Goal: Download file/media

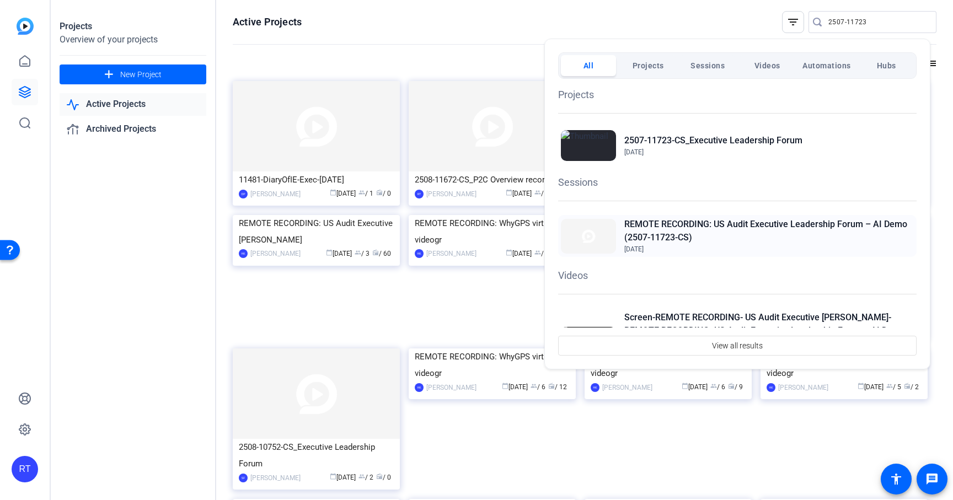
click at [706, 224] on h2 "REMOTE RECORDING: US Audit Executive Leadership Forum – AI Demo (2507-11723-CS)" at bounding box center [768, 231] width 289 height 26
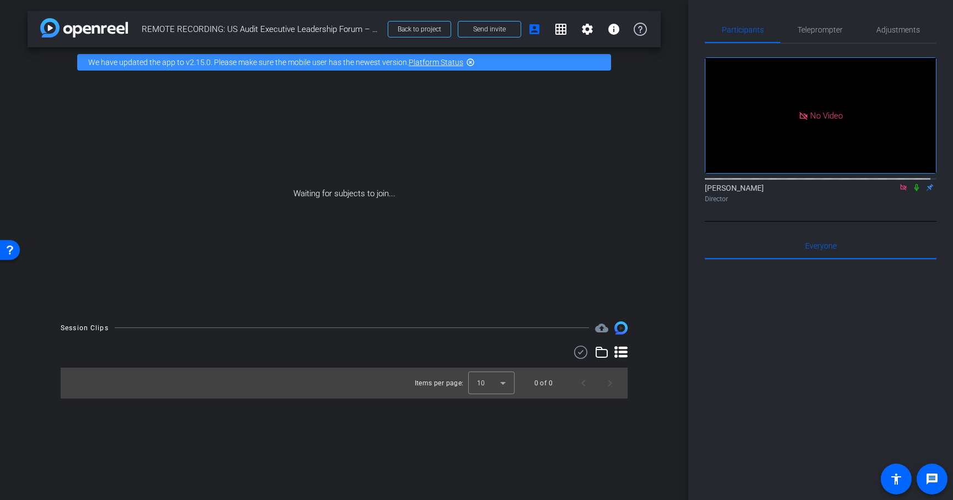
click at [914, 191] on icon at bounding box center [916, 187] width 4 height 7
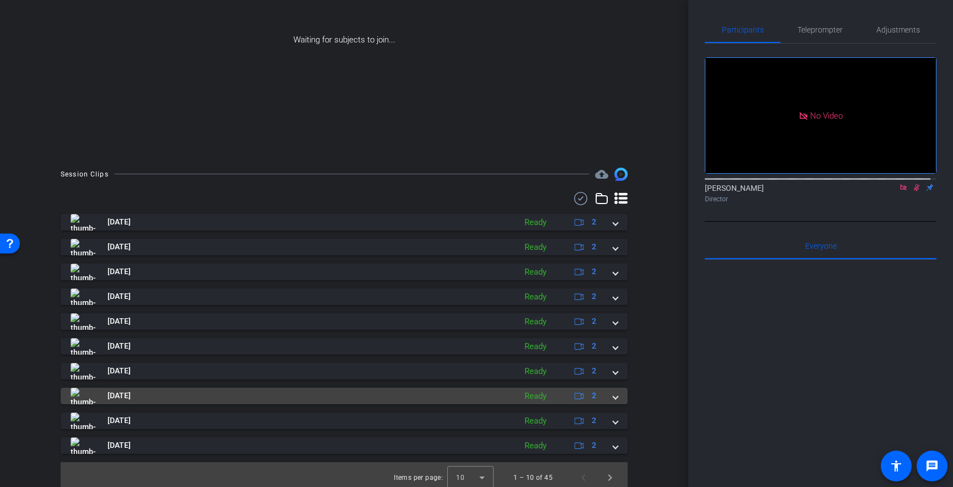
scroll to position [160, 0]
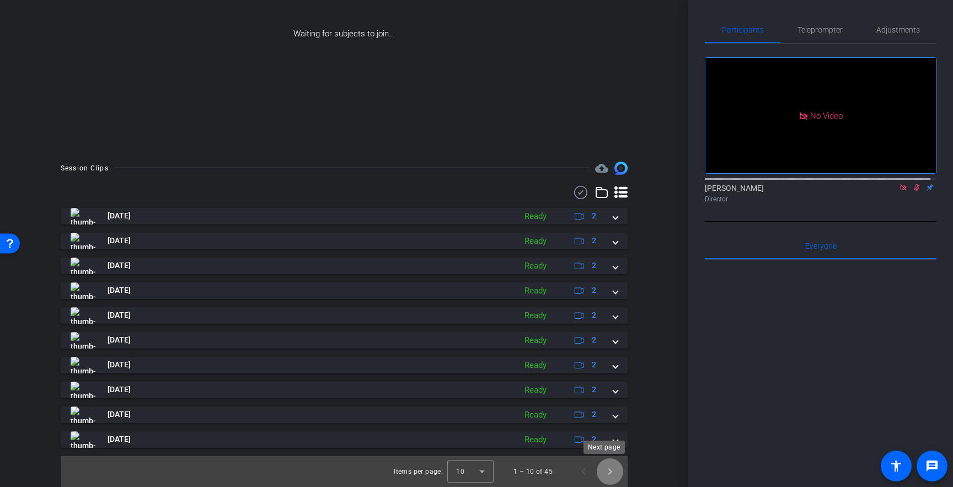
click at [603, 474] on span "Next page" at bounding box center [610, 471] width 26 height 26
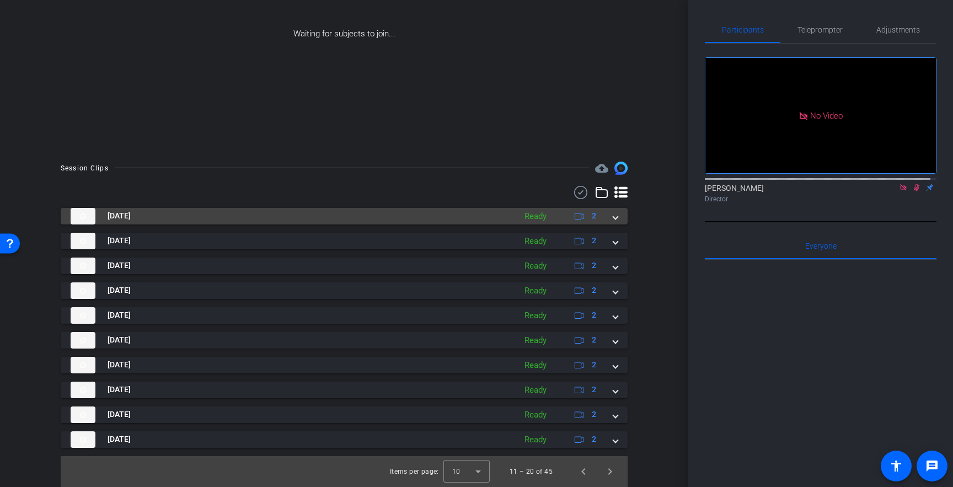
click at [613, 221] on span at bounding box center [615, 216] width 4 height 12
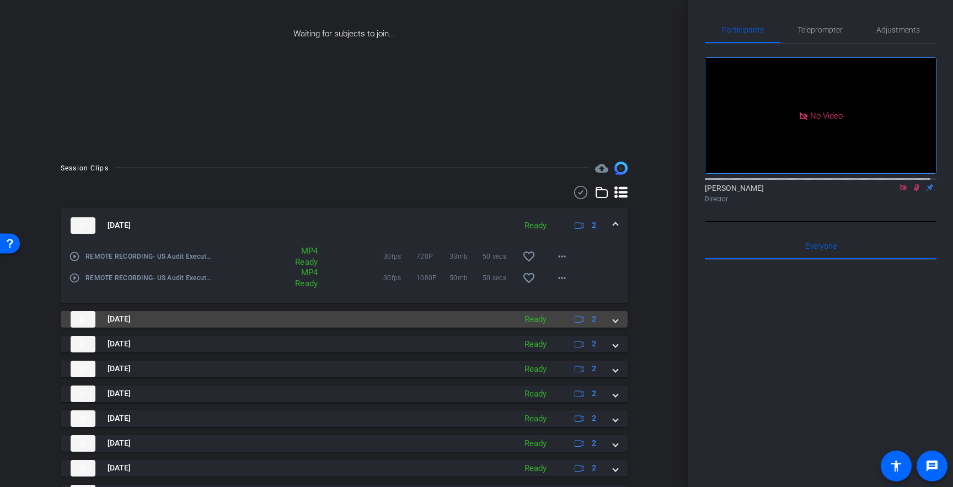
click at [613, 320] on span at bounding box center [615, 319] width 4 height 12
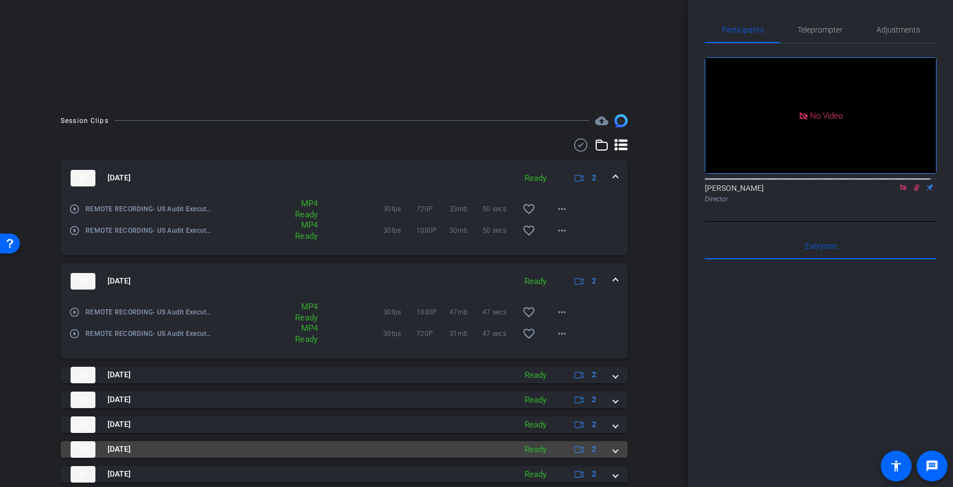
scroll to position [317, 0]
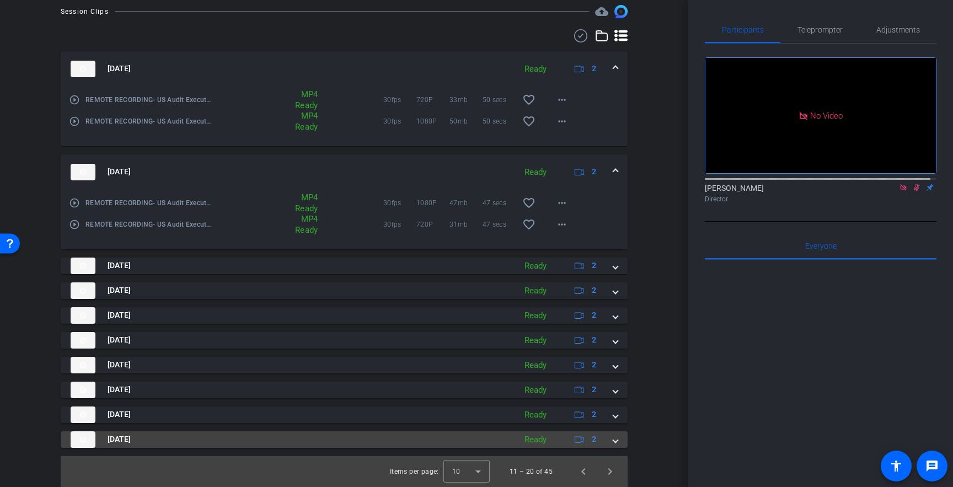
click at [613, 441] on span at bounding box center [615, 439] width 4 height 12
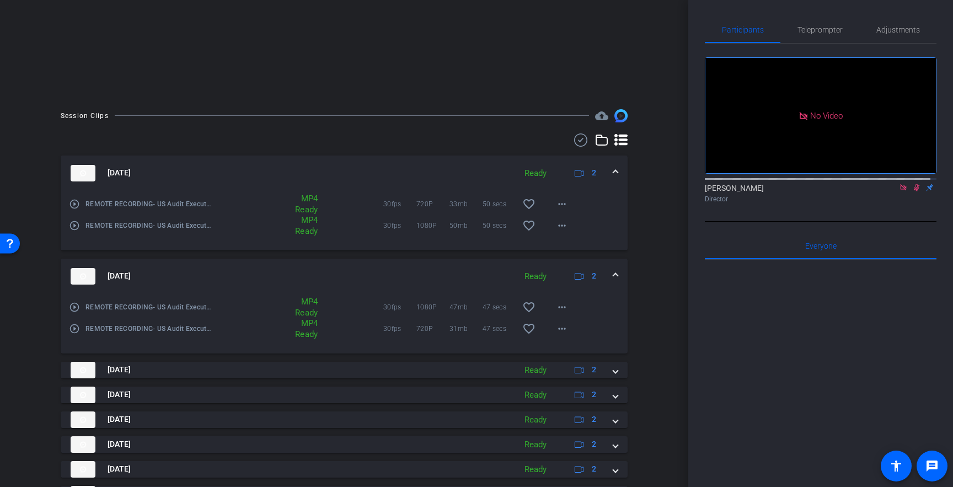
scroll to position [266, 0]
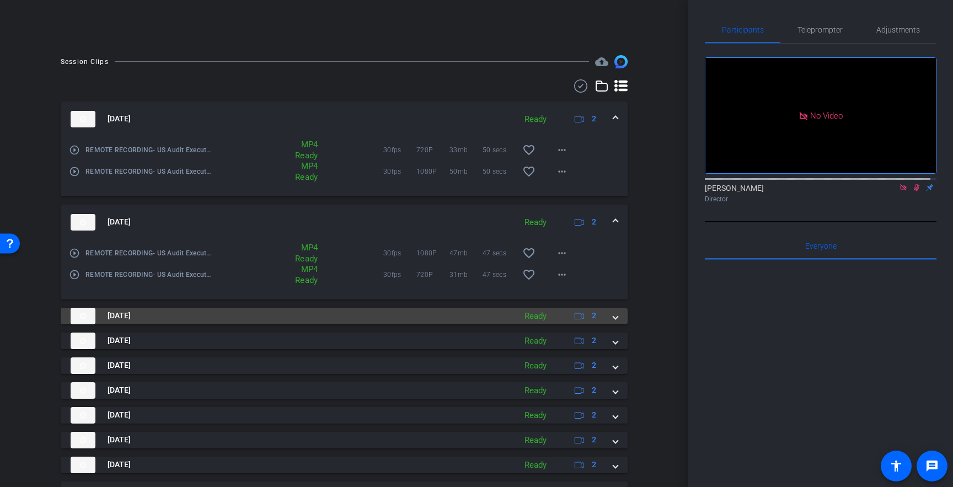
click at [613, 317] on span at bounding box center [615, 316] width 4 height 12
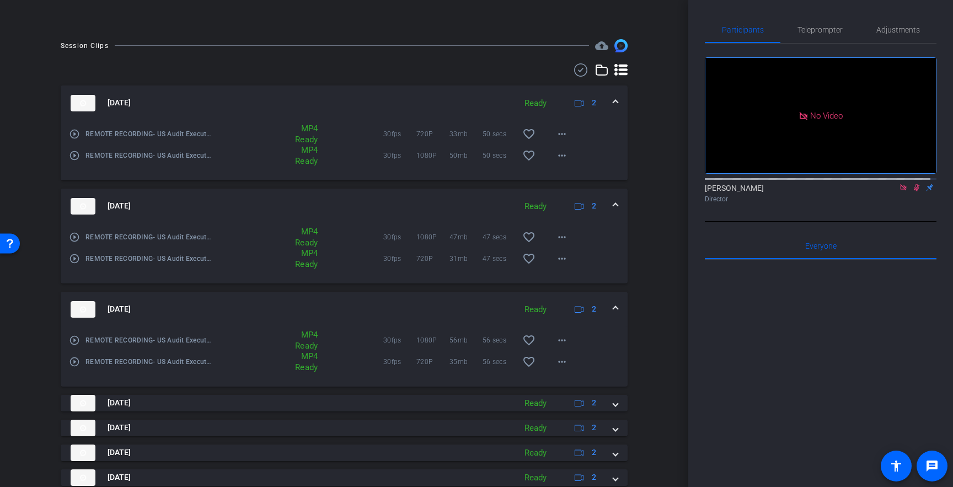
scroll to position [283, 0]
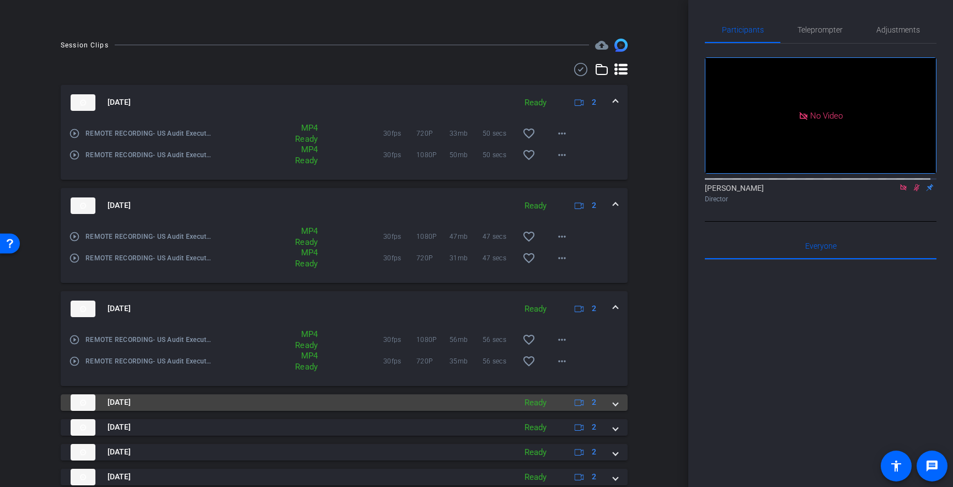
click at [613, 406] on span at bounding box center [615, 402] width 4 height 12
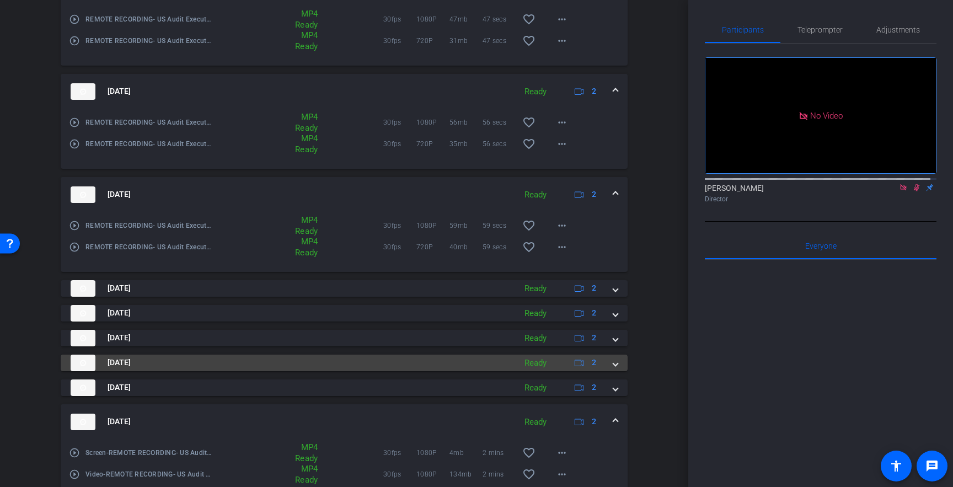
scroll to position [501, 0]
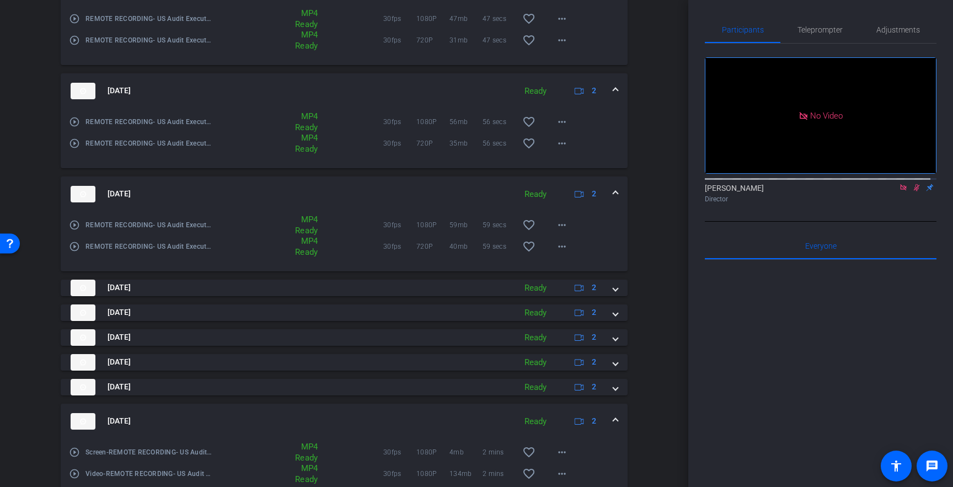
click at [77, 244] on mat-icon "play_circle_outline" at bounding box center [74, 246] width 11 height 11
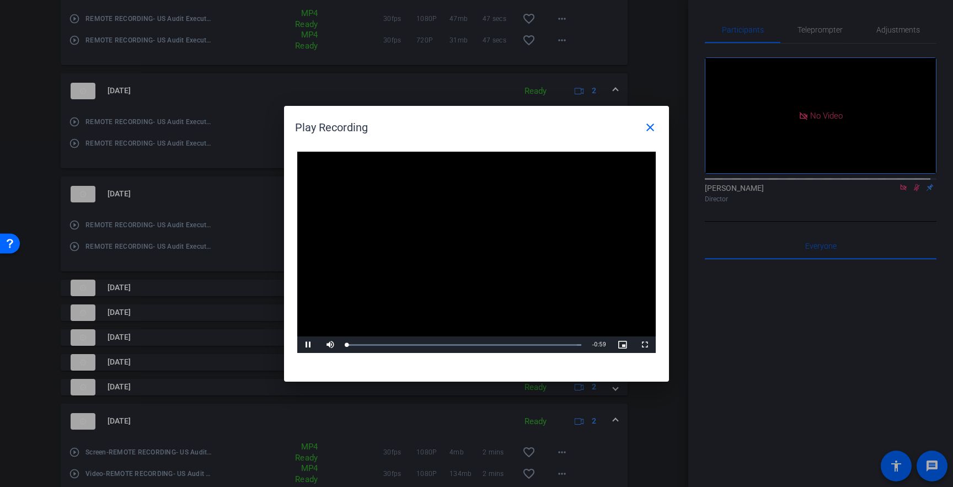
click at [455, 246] on video "Video Player" at bounding box center [476, 253] width 358 height 202
drag, startPoint x: 374, startPoint y: 346, endPoint x: 513, endPoint y: 353, distance: 139.1
click at [514, 350] on div "Loaded : 100.00% 0:39 0:34" at bounding box center [463, 344] width 245 height 17
click at [650, 123] on mat-icon "close" at bounding box center [650, 127] width 13 height 13
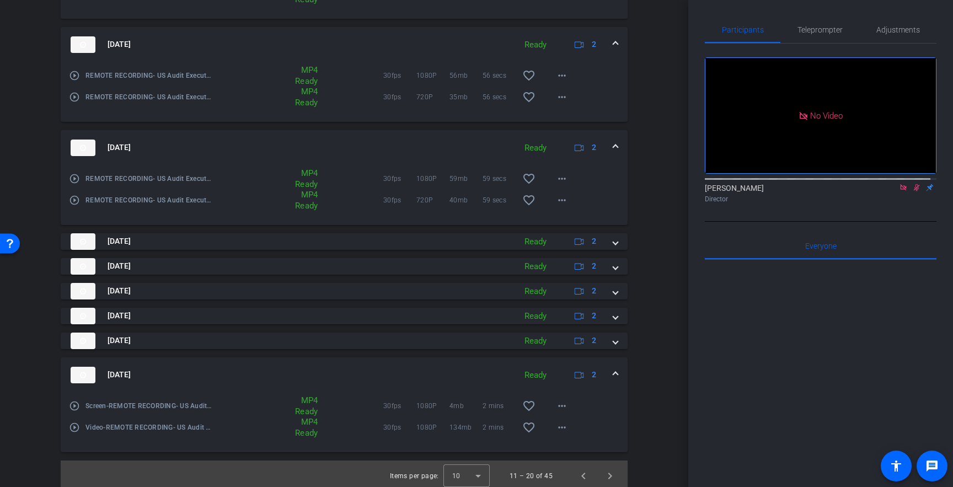
scroll to position [551, 0]
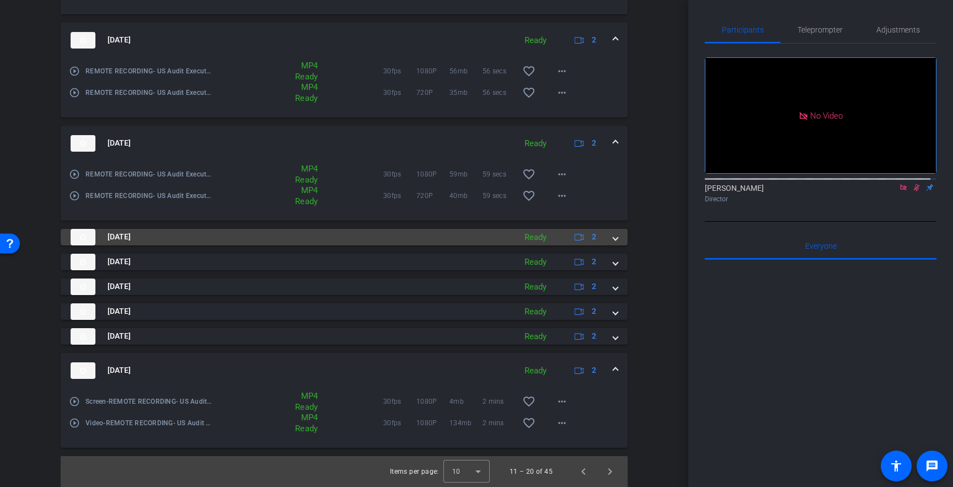
click at [613, 239] on mat-expansion-panel-header "[DATE] Ready 2" at bounding box center [344, 237] width 567 height 17
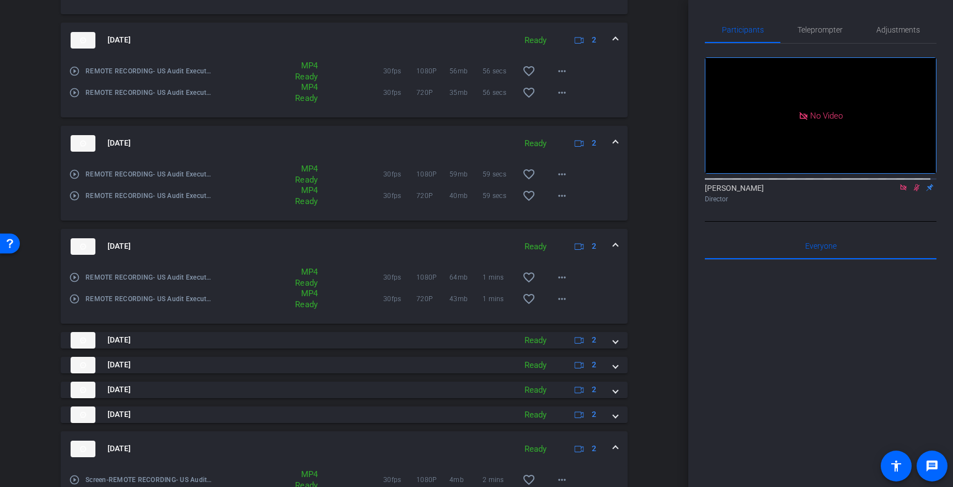
click at [77, 297] on mat-icon "play_circle_outline" at bounding box center [74, 298] width 11 height 11
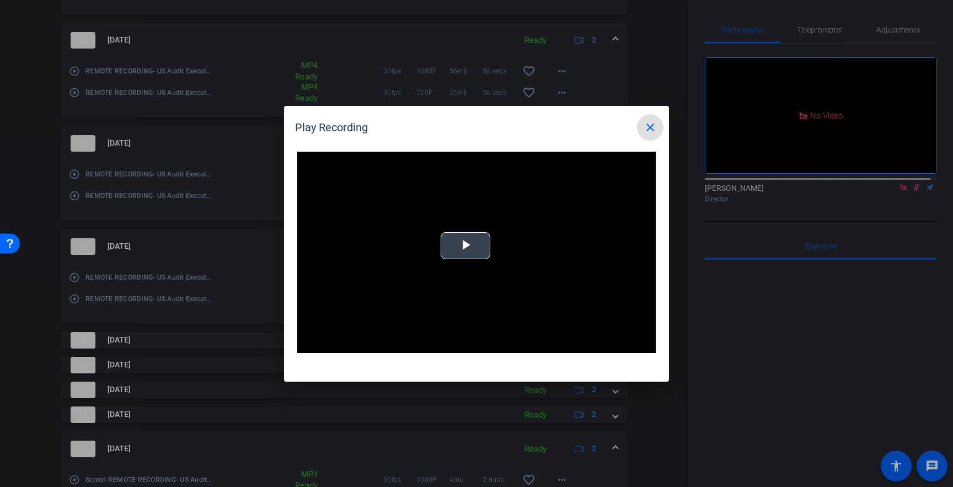
click at [465, 245] on span "Video Player" at bounding box center [465, 245] width 0 height 0
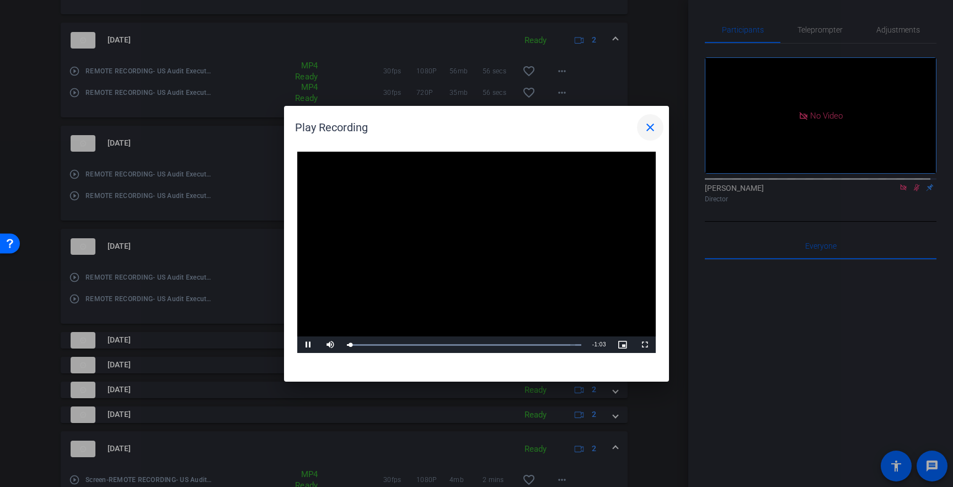
click at [653, 128] on mat-icon "close" at bounding box center [650, 127] width 13 height 13
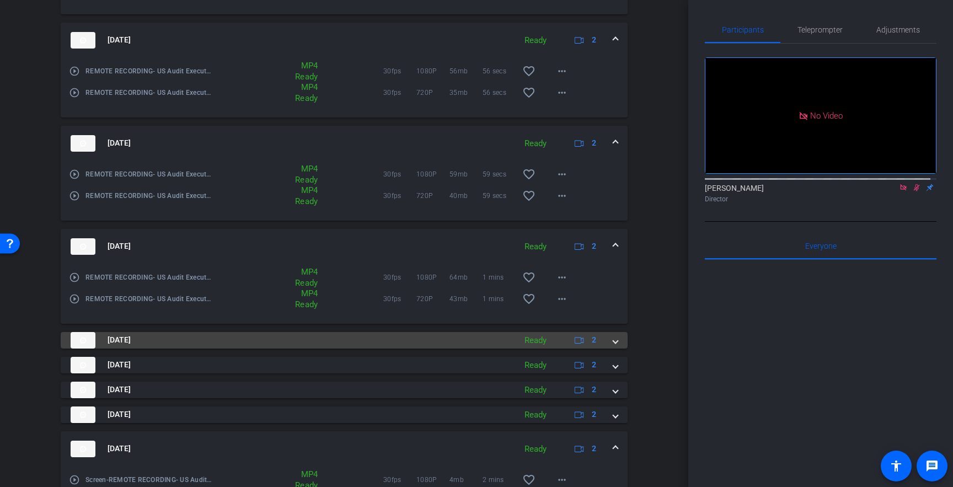
click at [613, 341] on span at bounding box center [615, 340] width 4 height 12
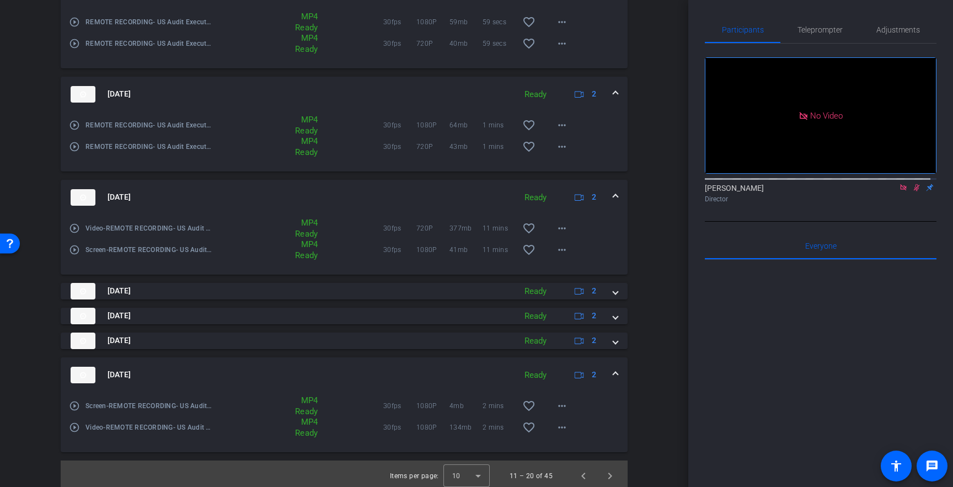
scroll to position [708, 0]
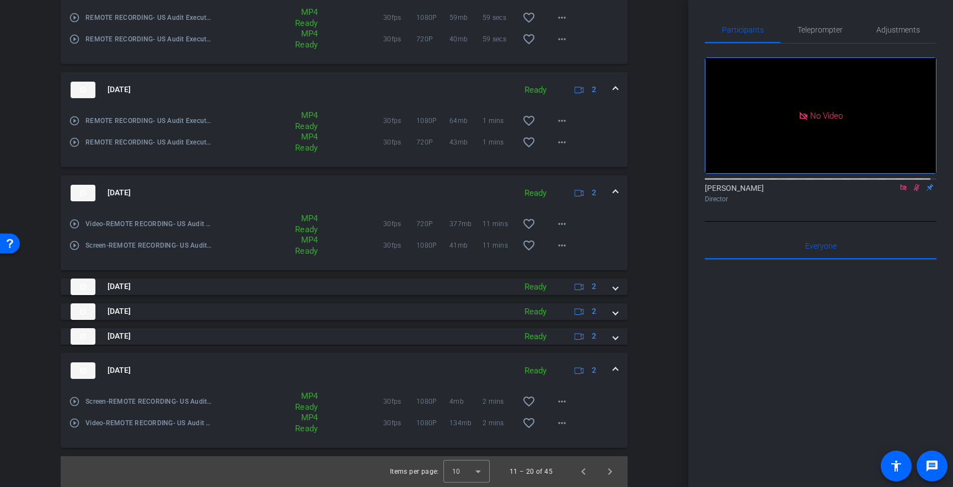
click at [73, 246] on mat-icon "play_circle_outline" at bounding box center [74, 245] width 11 height 11
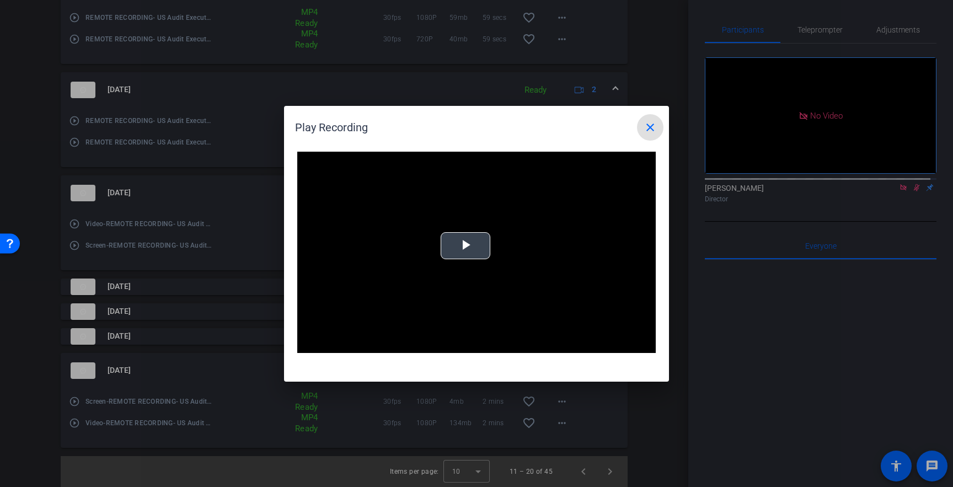
click at [465, 245] on span "Video Player" at bounding box center [465, 245] width 0 height 0
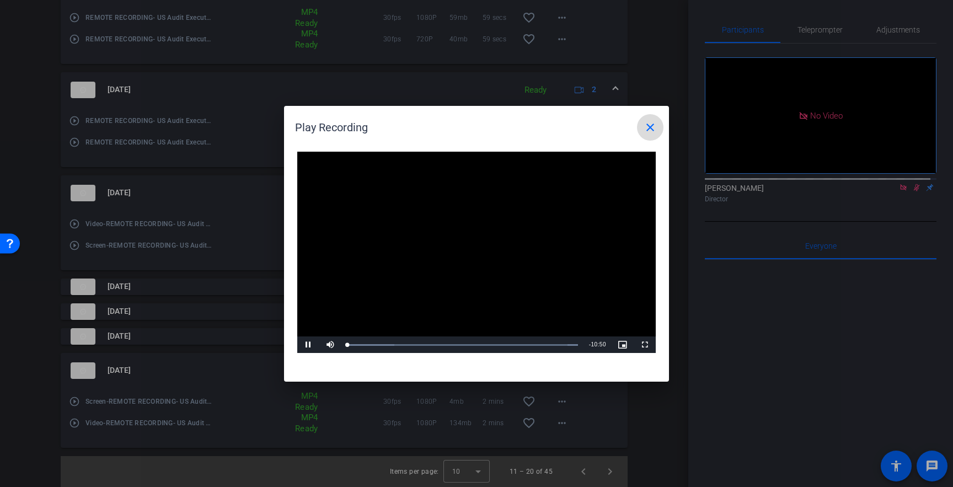
click at [652, 127] on mat-icon "close" at bounding box center [650, 127] width 13 height 13
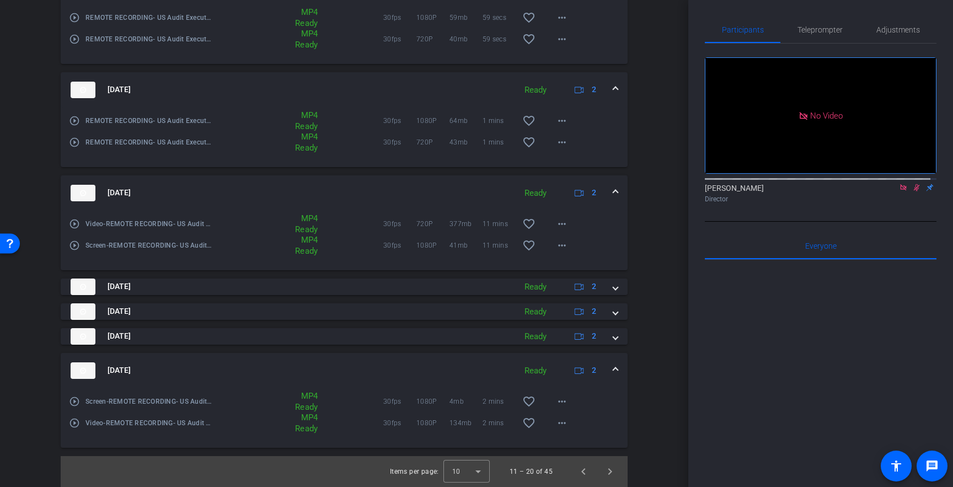
click at [613, 192] on span at bounding box center [615, 193] width 4 height 12
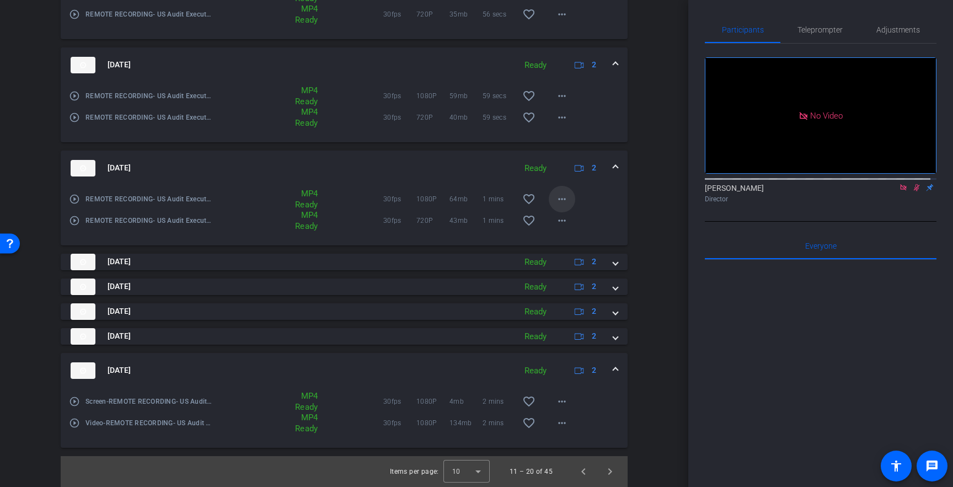
scroll to position [630, 0]
click at [557, 220] on mat-icon "more_horiz" at bounding box center [561, 220] width 13 height 13
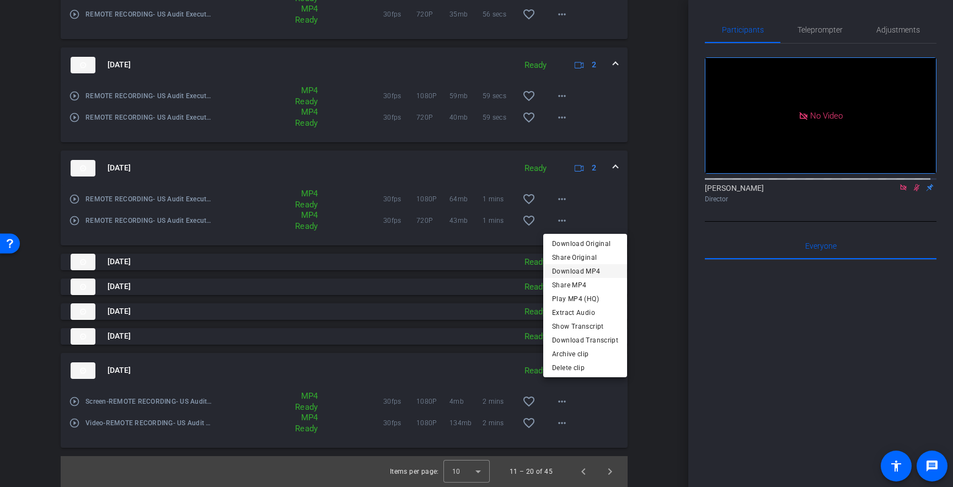
click at [570, 272] on span "Download MP4" at bounding box center [585, 270] width 66 height 13
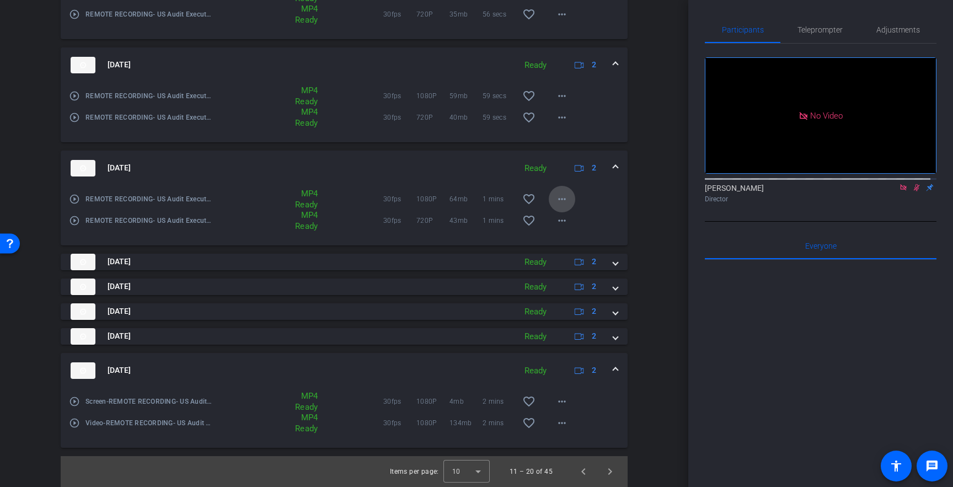
click at [558, 196] on mat-icon "more_horiz" at bounding box center [561, 198] width 13 height 13
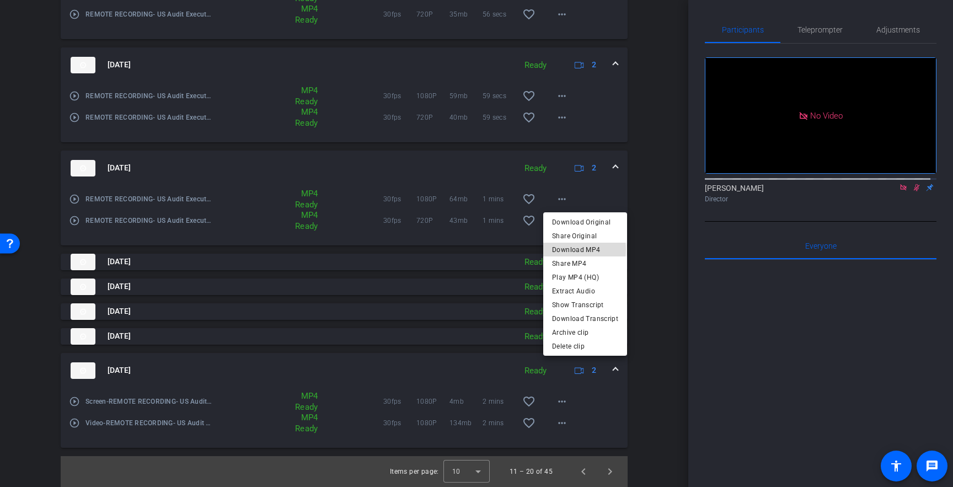
click at [572, 249] on span "Download MP4" at bounding box center [585, 249] width 66 height 13
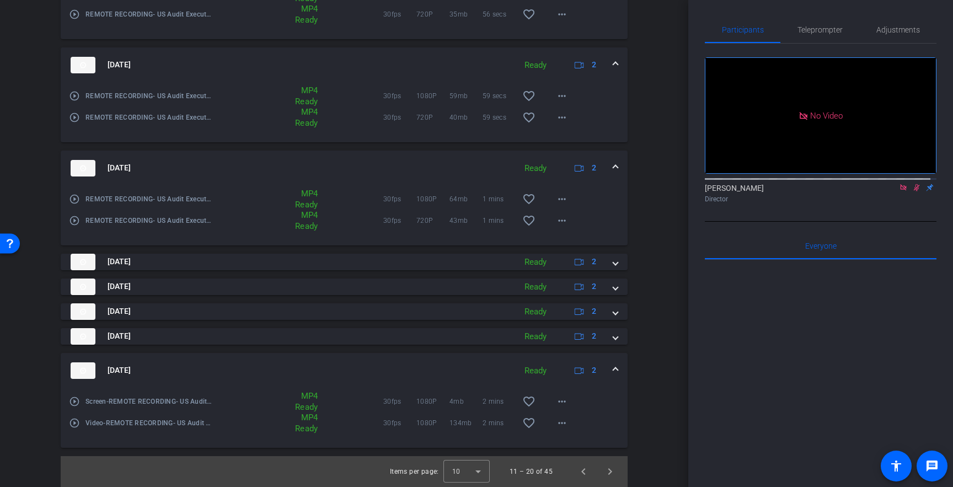
click at [613, 167] on span at bounding box center [615, 168] width 4 height 12
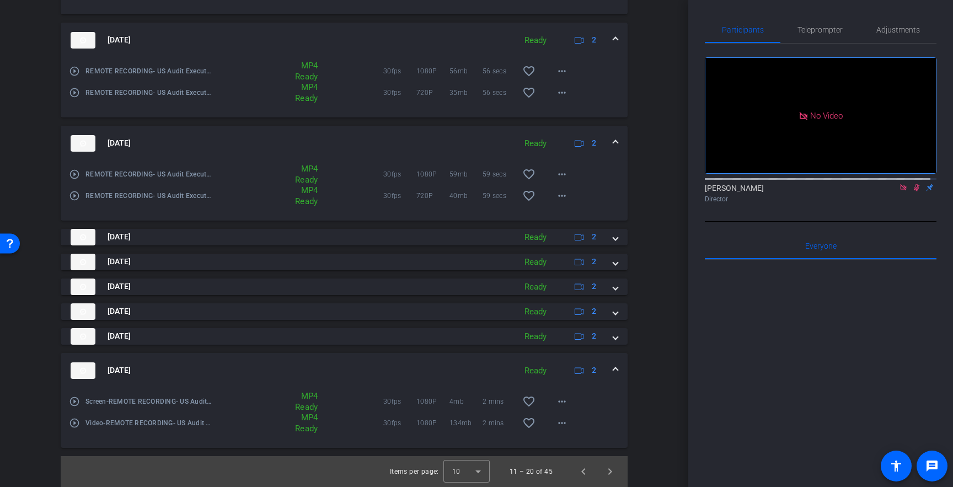
scroll to position [551, 0]
click at [558, 195] on mat-icon "more_horiz" at bounding box center [561, 195] width 13 height 13
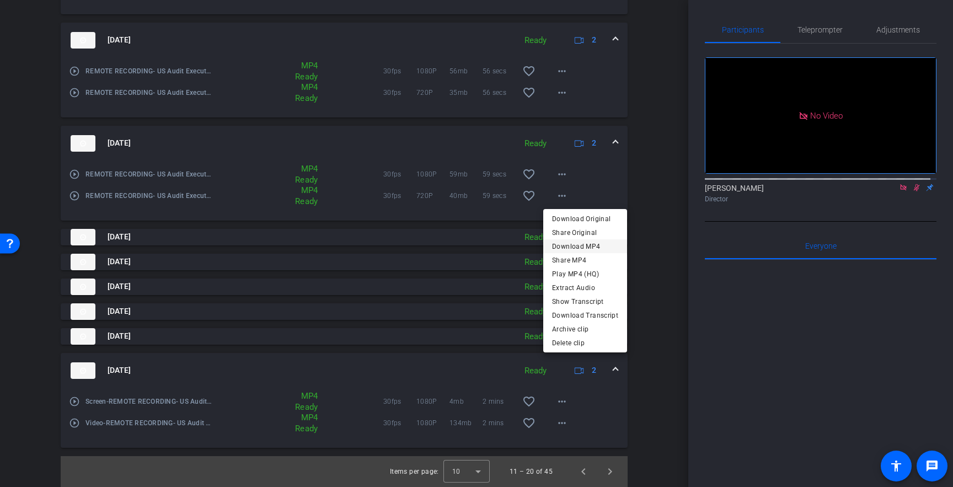
click at [570, 248] on span "Download MP4" at bounding box center [585, 245] width 66 height 13
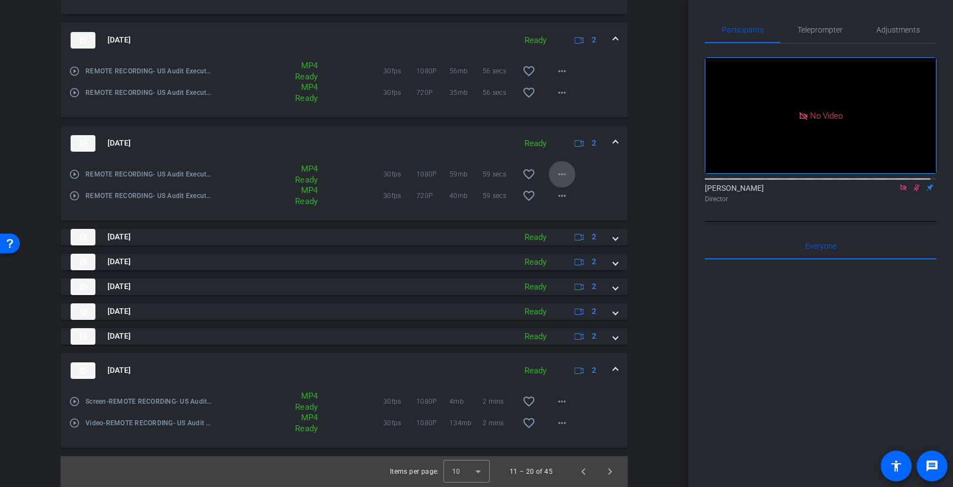
click at [559, 174] on mat-icon "more_horiz" at bounding box center [561, 174] width 13 height 13
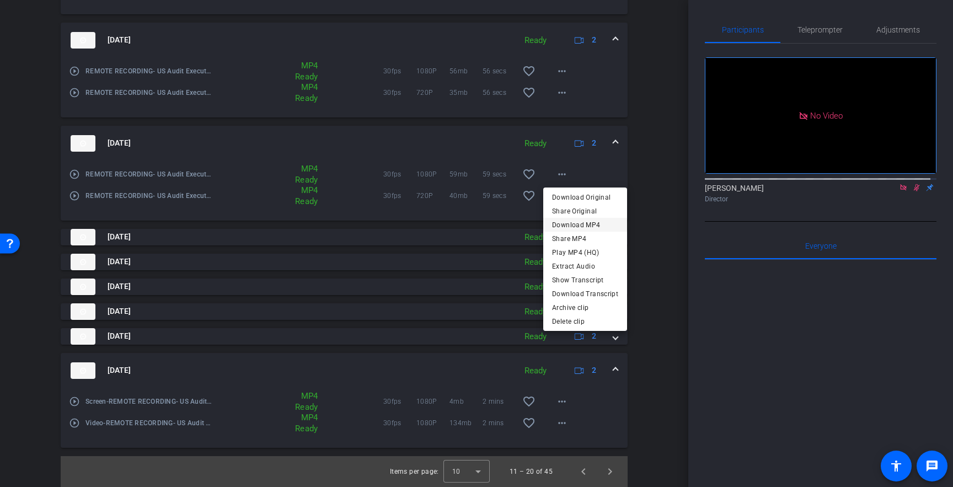
click at [583, 226] on span "Download MP4" at bounding box center [585, 224] width 66 height 13
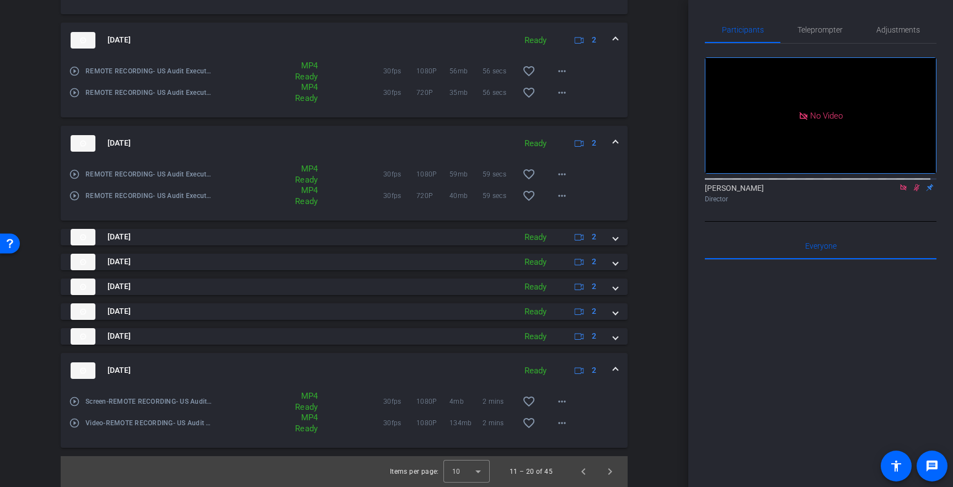
click at [613, 142] on span at bounding box center [615, 143] width 4 height 12
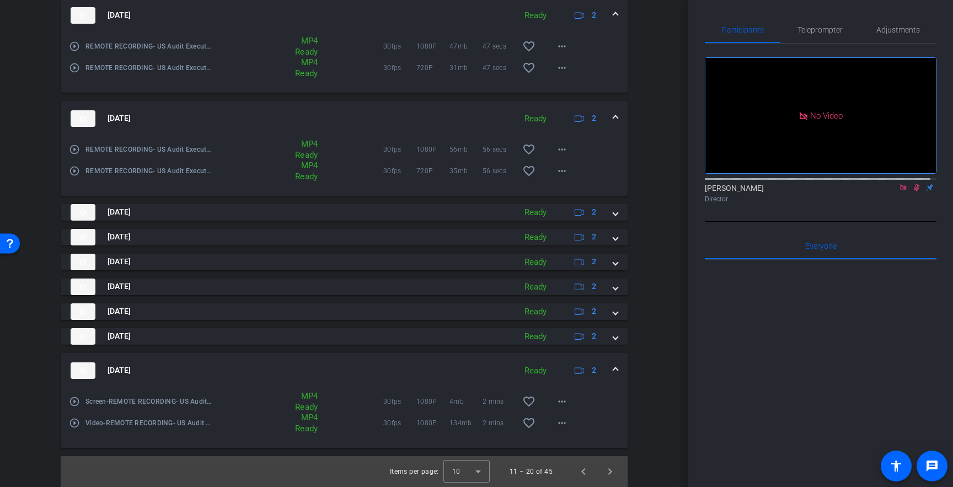
scroll to position [473, 0]
click at [556, 170] on mat-icon "more_horiz" at bounding box center [561, 170] width 13 height 13
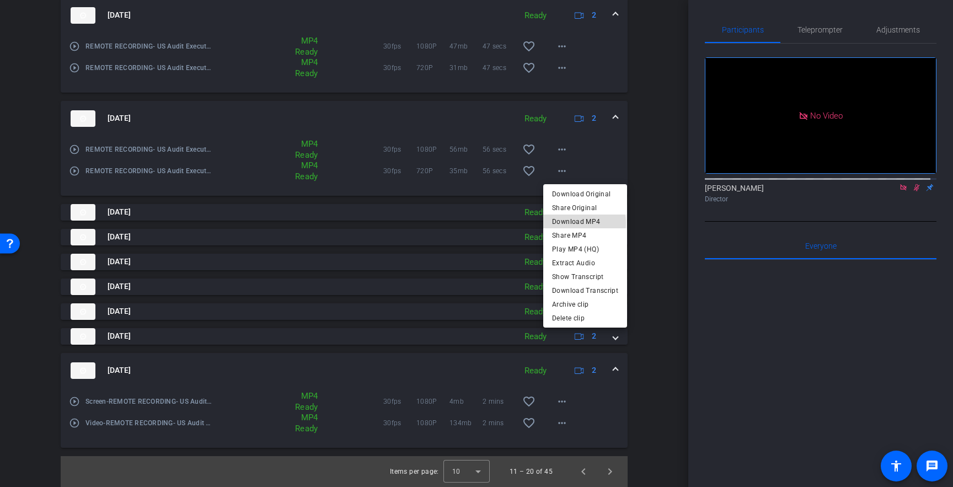
click at [578, 223] on span "Download MP4" at bounding box center [585, 221] width 66 height 13
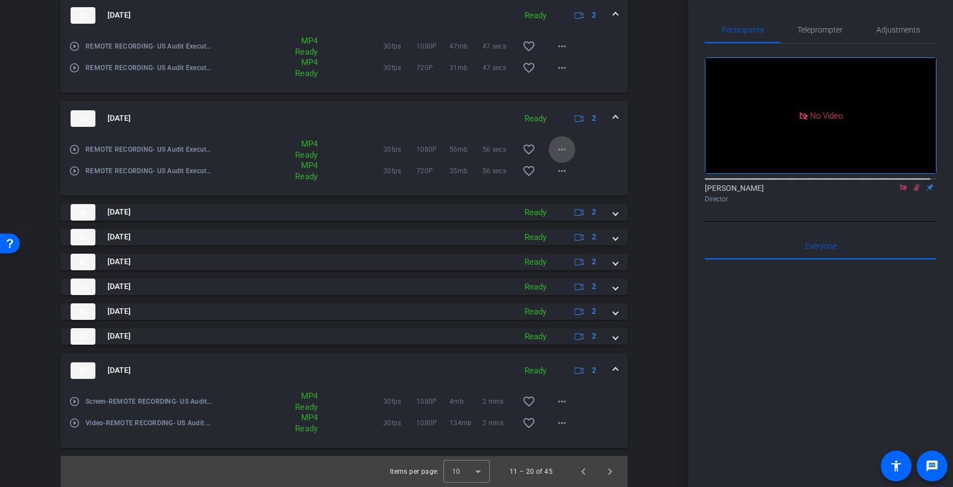
click at [558, 147] on mat-icon "more_horiz" at bounding box center [561, 149] width 13 height 13
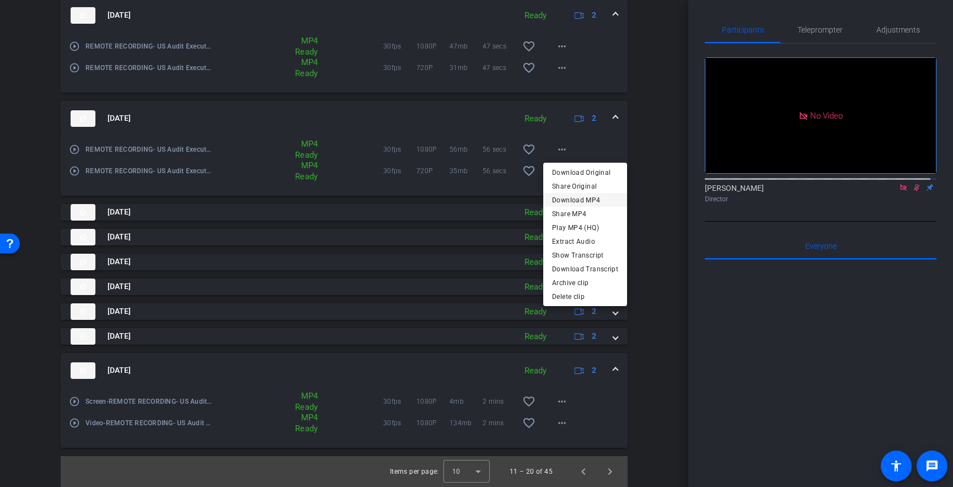
click at [580, 201] on span "Download MP4" at bounding box center [585, 199] width 66 height 13
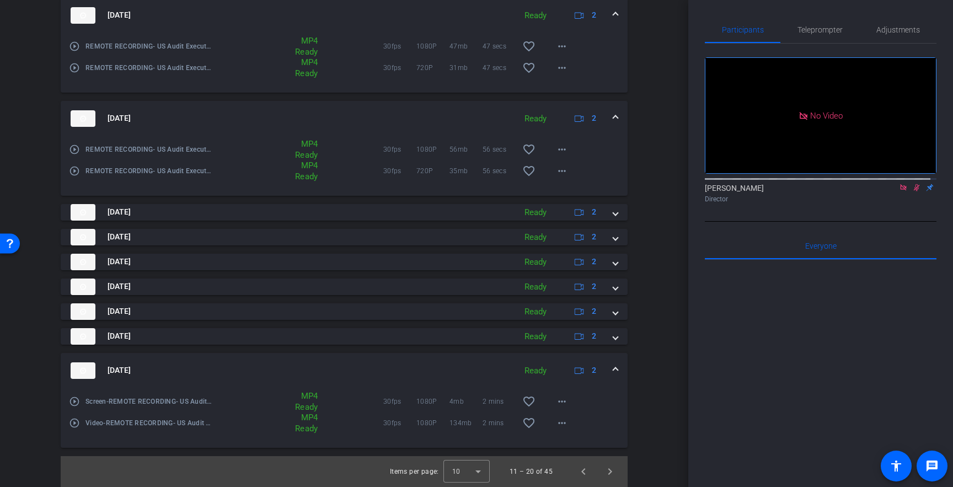
click at [613, 119] on span at bounding box center [615, 118] width 4 height 12
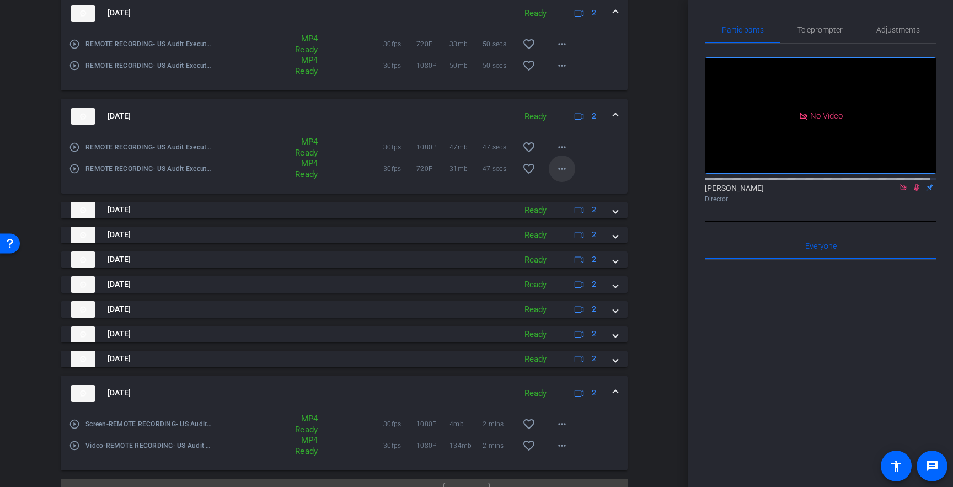
scroll to position [366, 0]
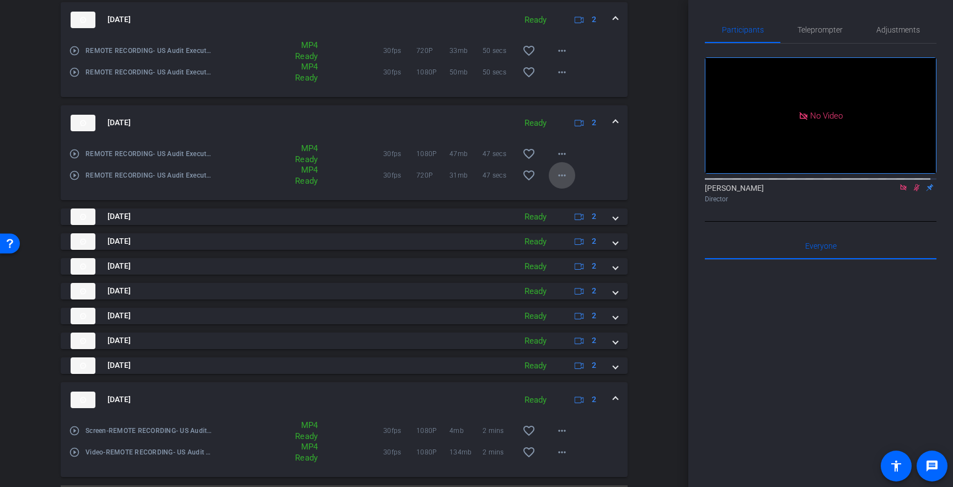
click at [556, 176] on mat-icon "more_horiz" at bounding box center [561, 175] width 13 height 13
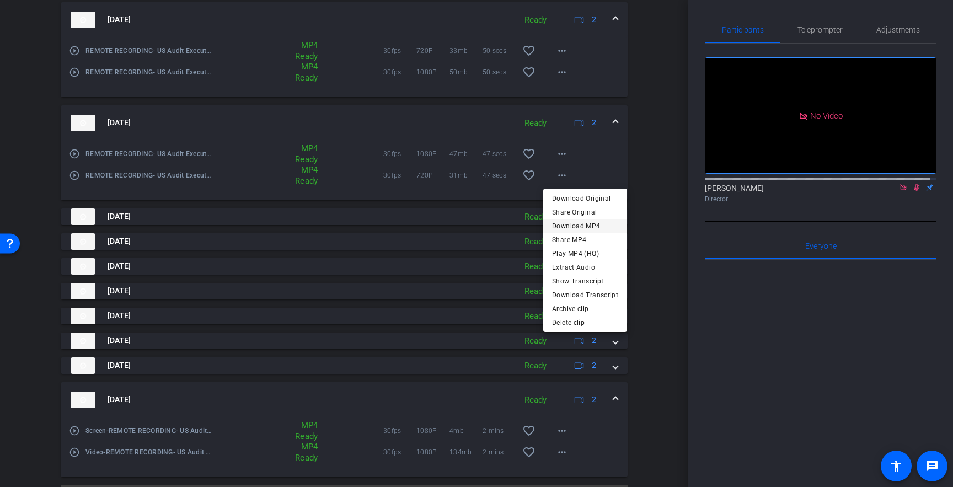
click at [572, 223] on span "Download MP4" at bounding box center [585, 225] width 66 height 13
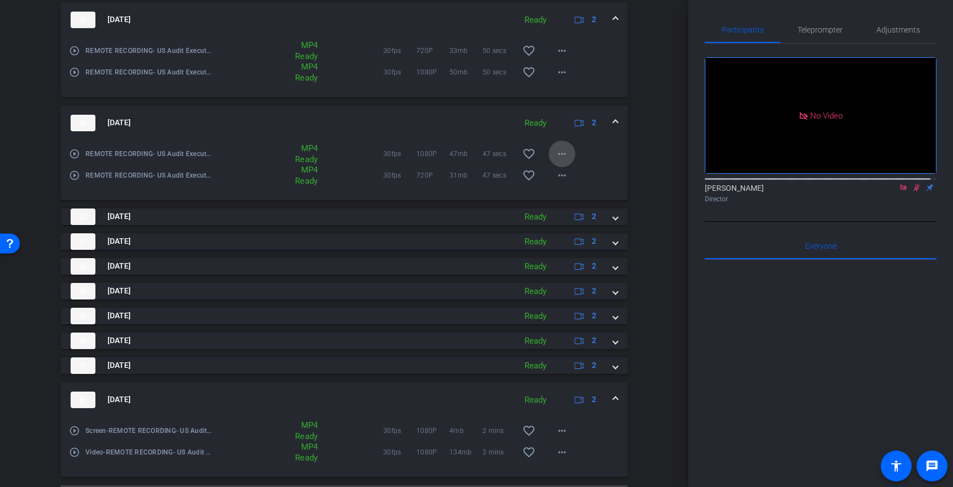
click at [559, 154] on mat-icon "more_horiz" at bounding box center [561, 153] width 13 height 13
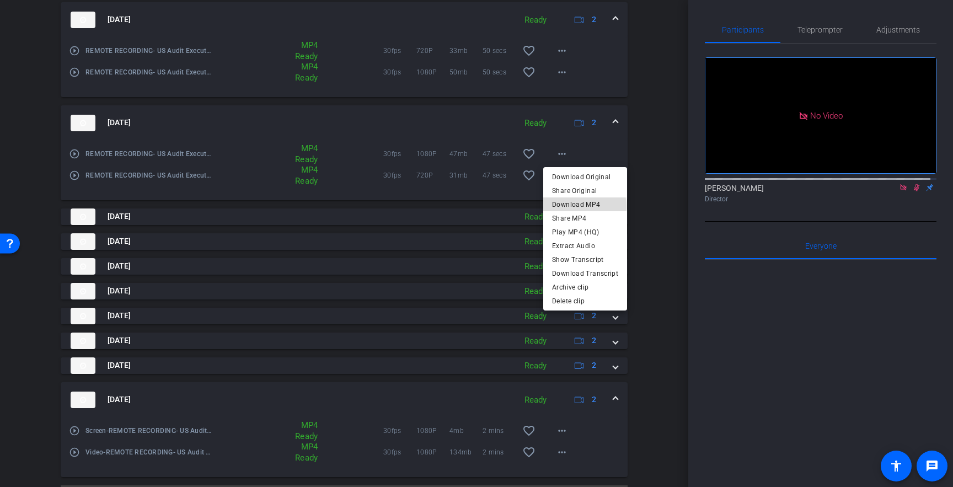
click at [577, 206] on span "Download MP4" at bounding box center [585, 203] width 66 height 13
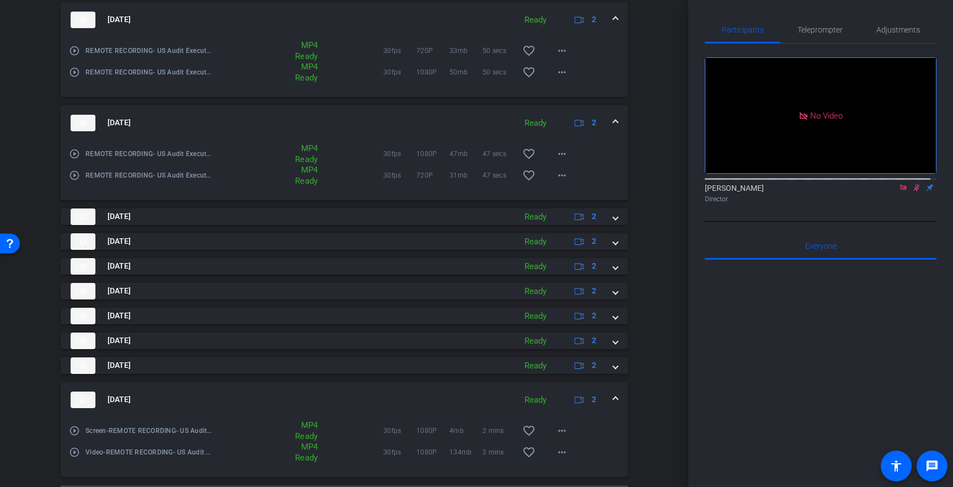
click at [613, 120] on span at bounding box center [615, 123] width 4 height 12
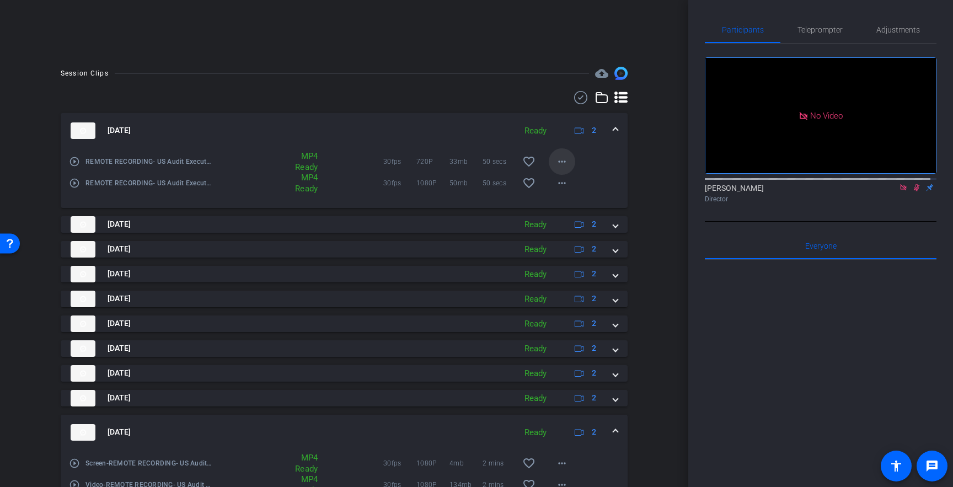
scroll to position [245, 0]
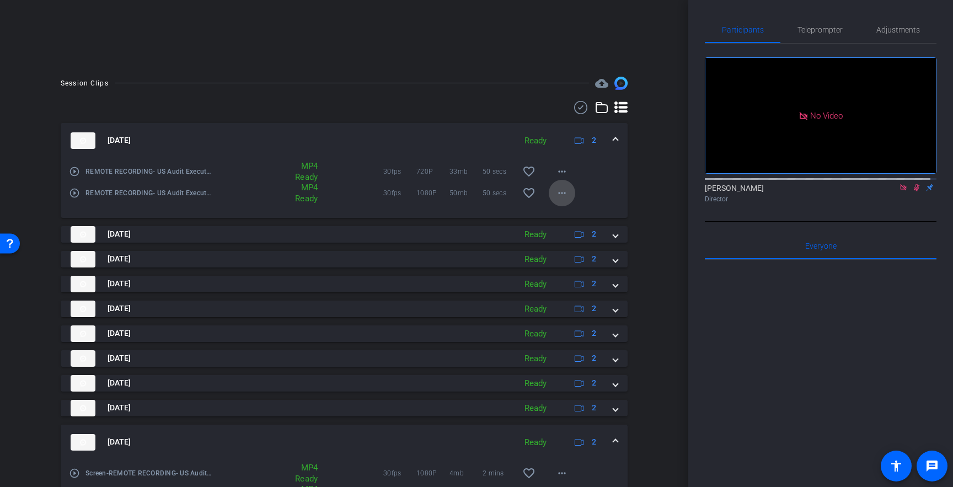
click at [561, 194] on mat-icon "more_horiz" at bounding box center [561, 192] width 13 height 13
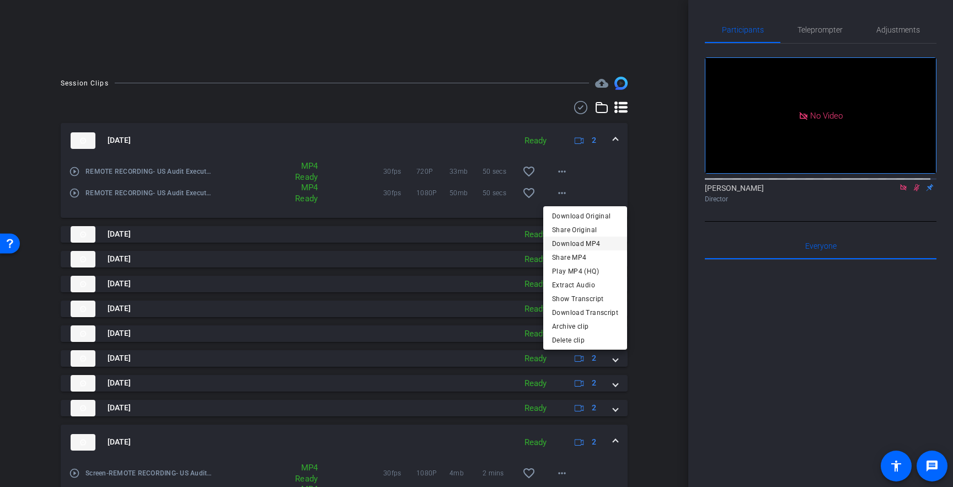
click at [571, 241] on span "Download MP4" at bounding box center [585, 243] width 66 height 13
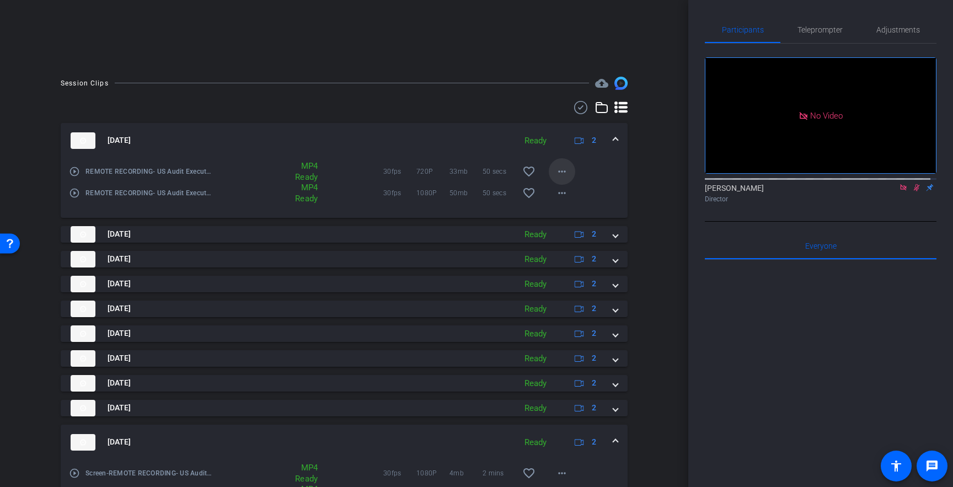
click at [557, 170] on mat-icon "more_horiz" at bounding box center [561, 171] width 13 height 13
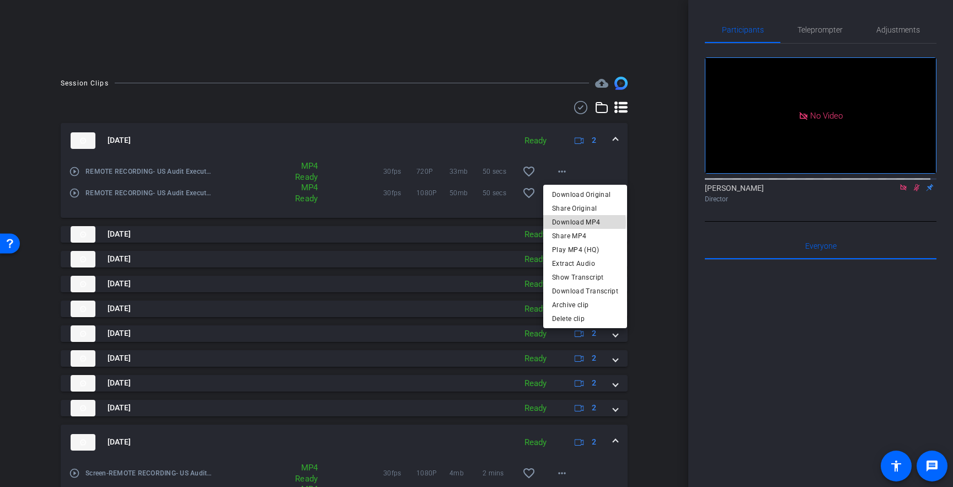
click at [582, 222] on span "Download MP4" at bounding box center [585, 221] width 66 height 13
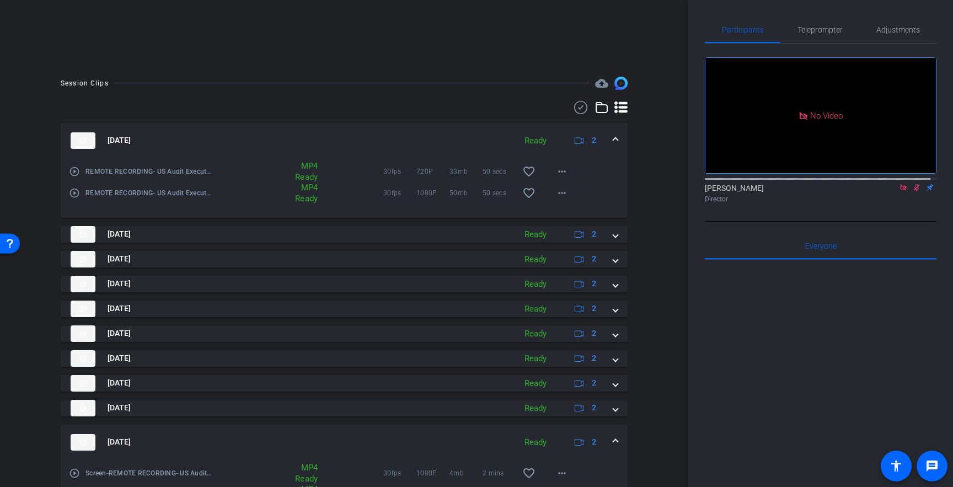
click at [613, 137] on span at bounding box center [615, 141] width 4 height 12
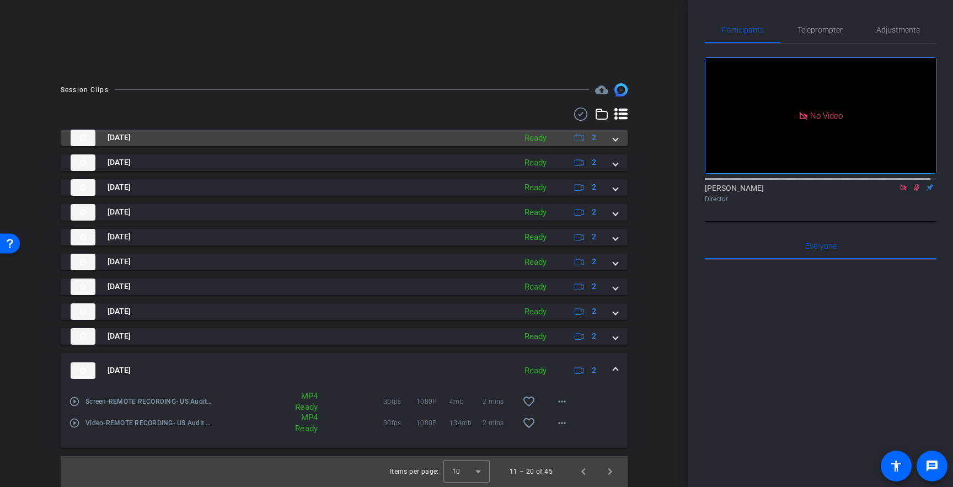
scroll to position [238, 0]
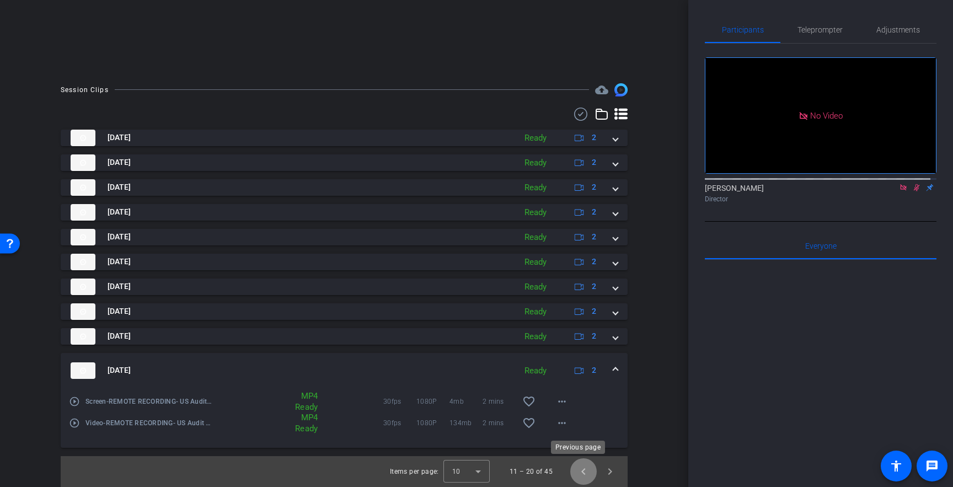
click at [577, 474] on span "Previous page" at bounding box center [583, 471] width 26 height 26
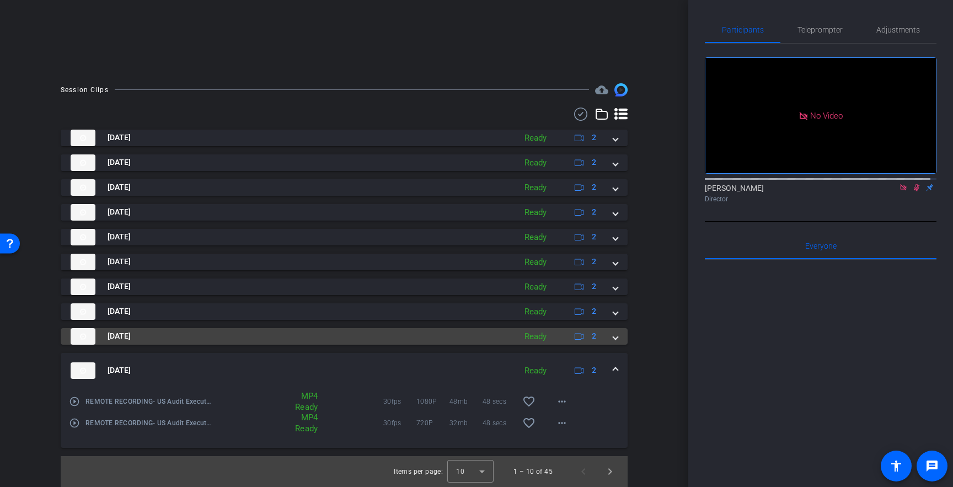
click at [613, 335] on span at bounding box center [615, 336] width 4 height 12
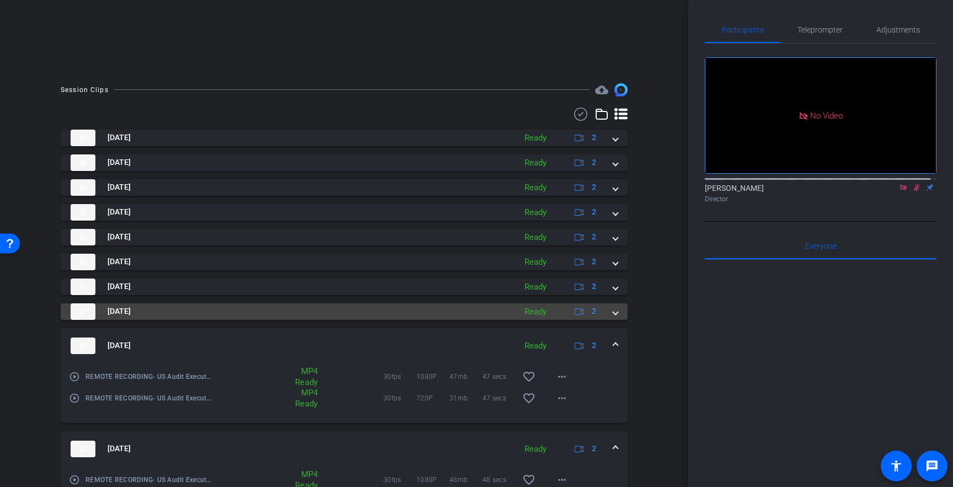
drag, startPoint x: 611, startPoint y: 317, endPoint x: 610, endPoint y: 312, distance: 5.5
click at [611, 315] on mat-expansion-panel-header "[DATE] Ready 2" at bounding box center [344, 311] width 567 height 17
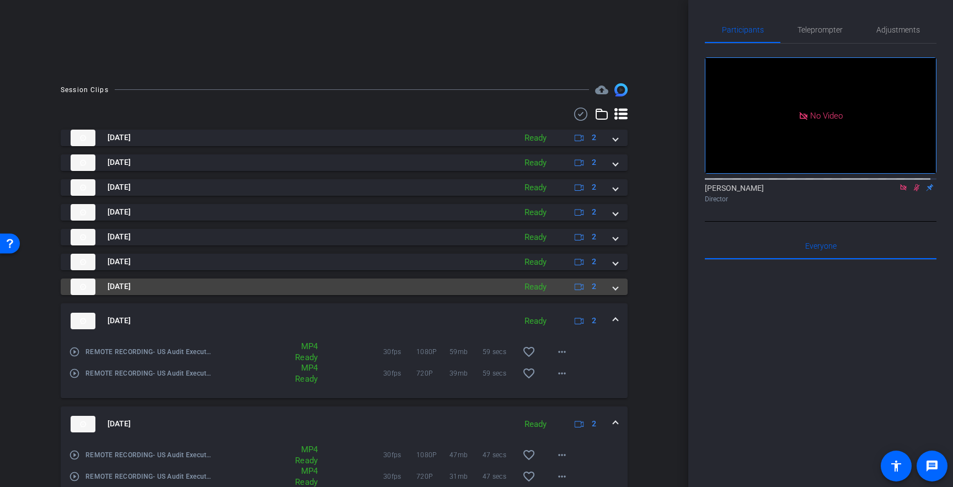
click at [613, 282] on span at bounding box center [615, 287] width 4 height 12
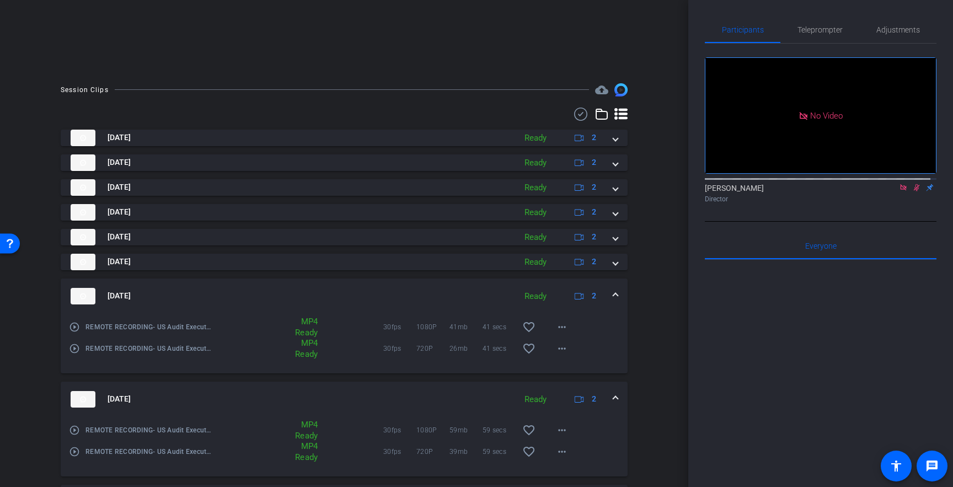
drag, startPoint x: 610, startPoint y: 263, endPoint x: 610, endPoint y: 250, distance: 13.2
click at [613, 261] on span at bounding box center [615, 262] width 4 height 12
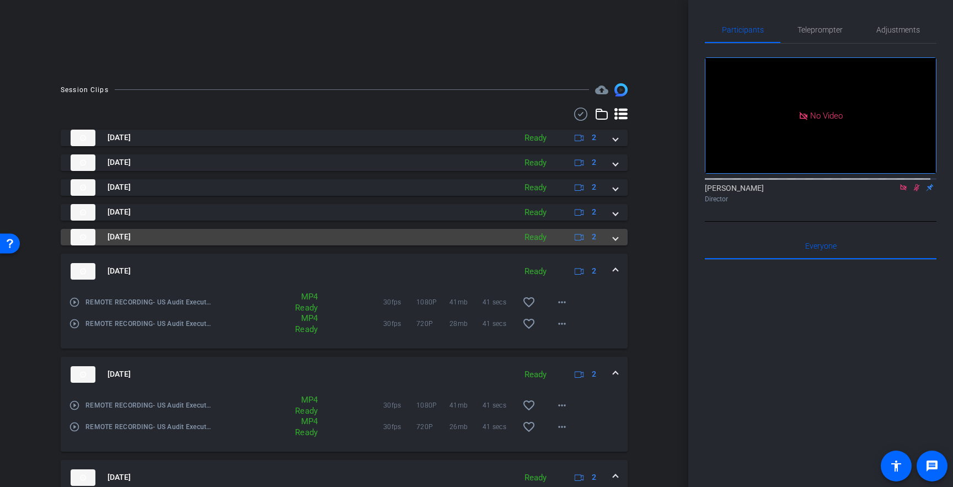
drag, startPoint x: 608, startPoint y: 236, endPoint x: 607, endPoint y: 230, distance: 6.1
click at [613, 235] on span at bounding box center [615, 237] width 4 height 12
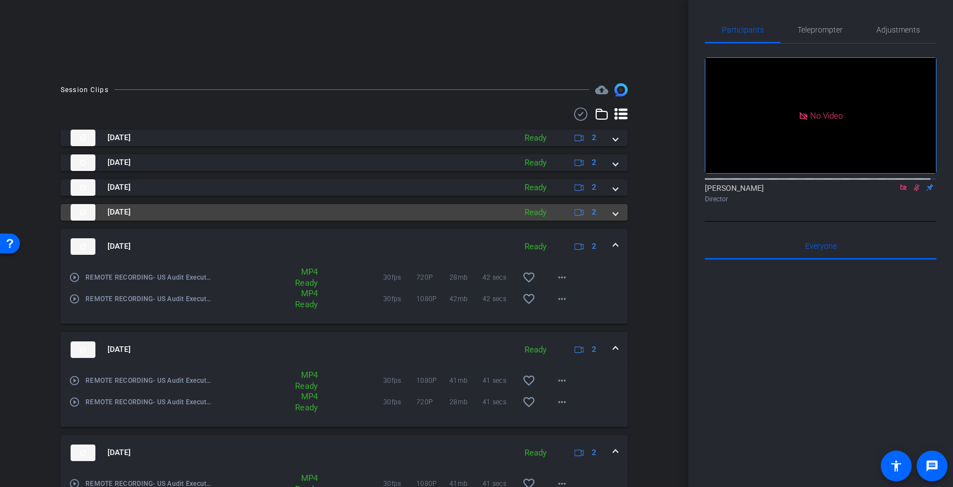
drag, startPoint x: 607, startPoint y: 212, endPoint x: 609, endPoint y: 191, distance: 21.6
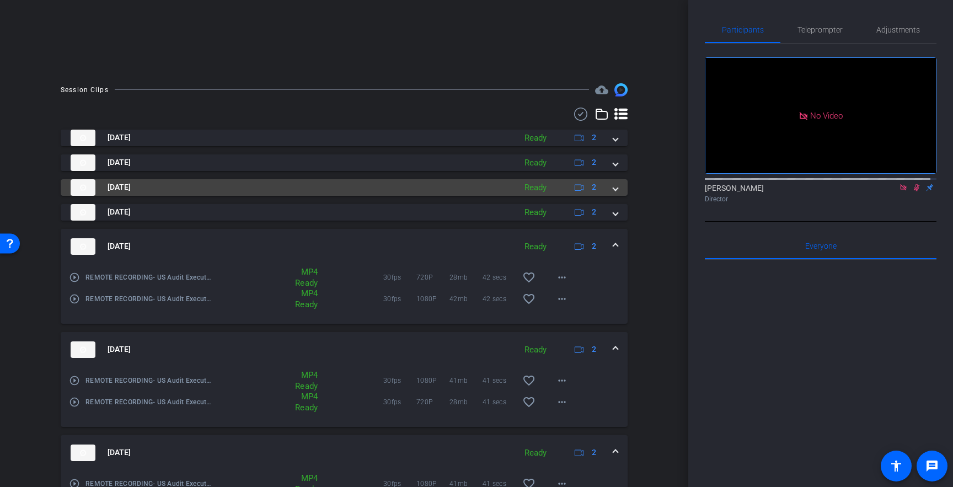
click at [613, 210] on span at bounding box center [615, 212] width 4 height 12
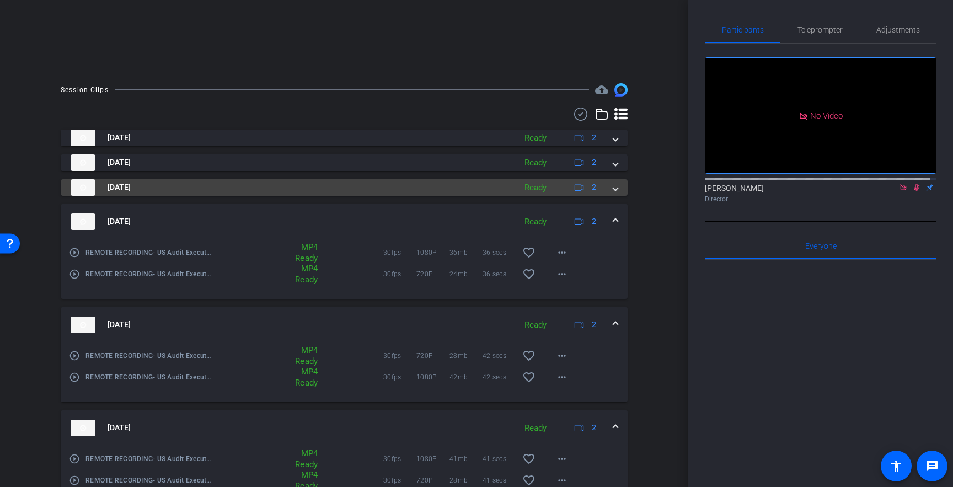
click at [613, 182] on span at bounding box center [615, 187] width 4 height 12
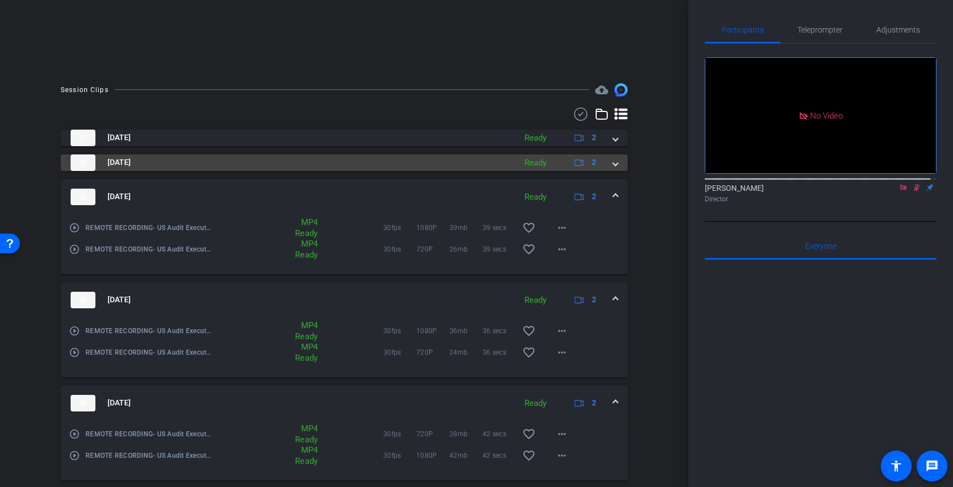
click at [613, 160] on span at bounding box center [615, 163] width 4 height 12
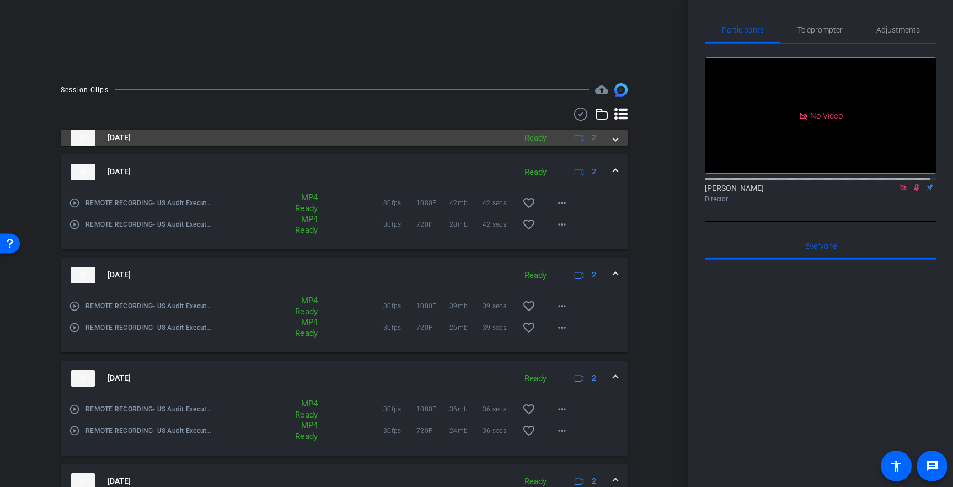
click at [613, 138] on span at bounding box center [615, 138] width 4 height 12
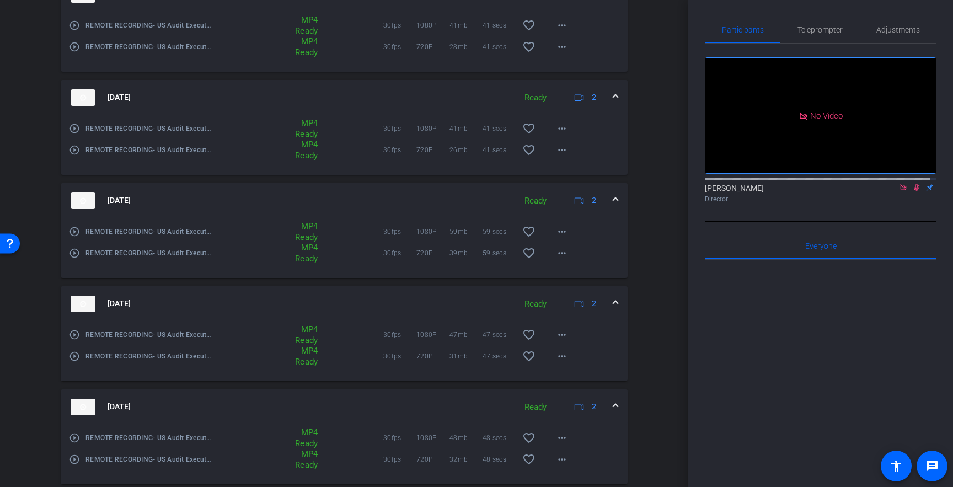
scroll to position [943, 0]
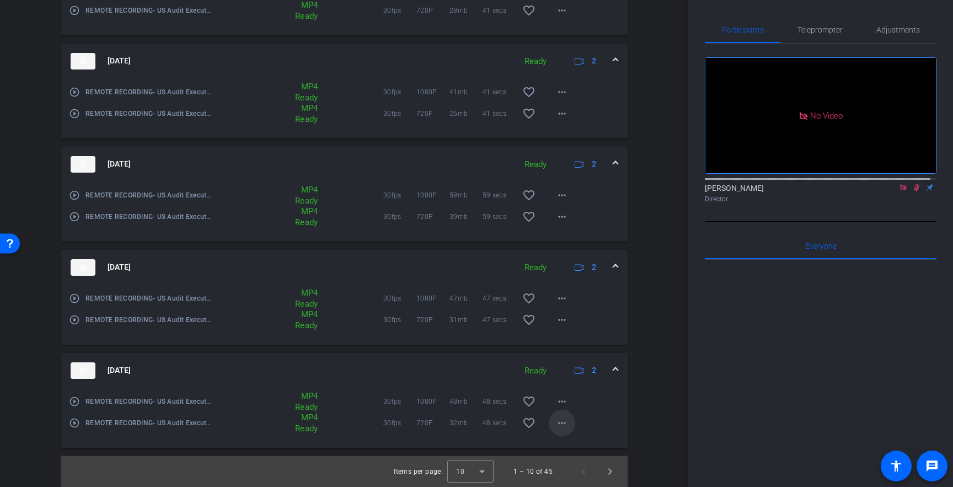
click at [556, 426] on mat-icon "more_horiz" at bounding box center [561, 422] width 13 height 13
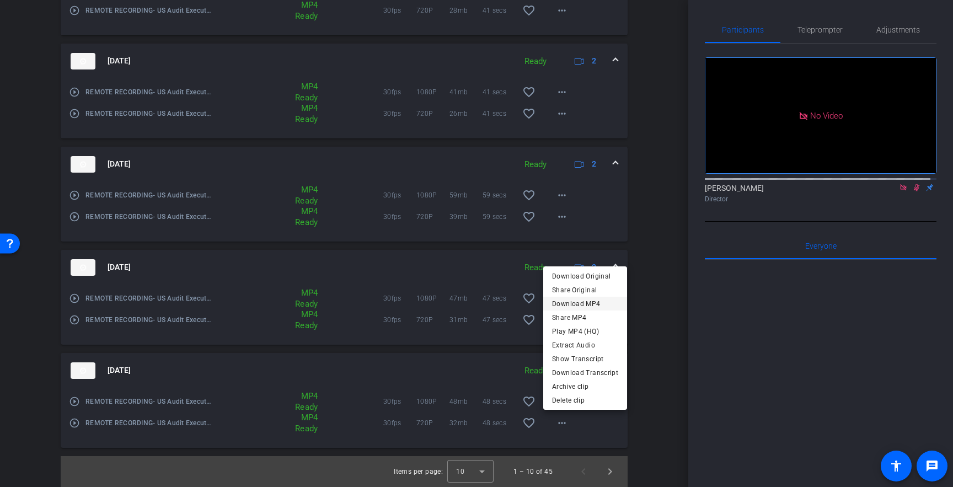
click at [576, 300] on span "Download MP4" at bounding box center [585, 303] width 66 height 13
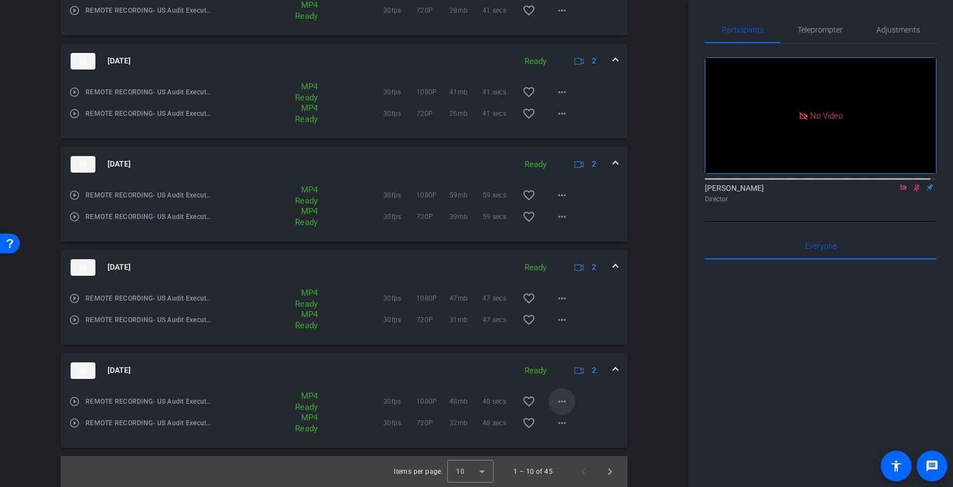
click at [555, 401] on mat-icon "more_horiz" at bounding box center [561, 401] width 13 height 13
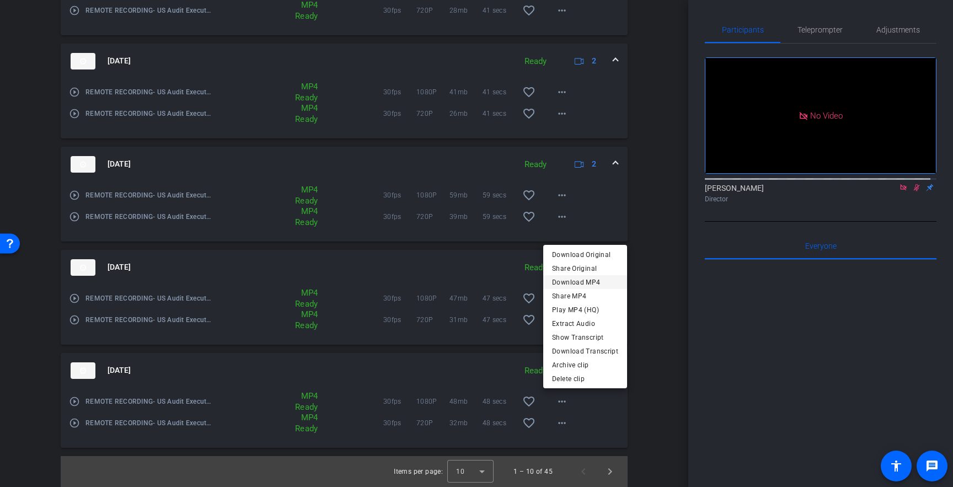
click at [579, 280] on span "Download MP4" at bounding box center [585, 281] width 66 height 13
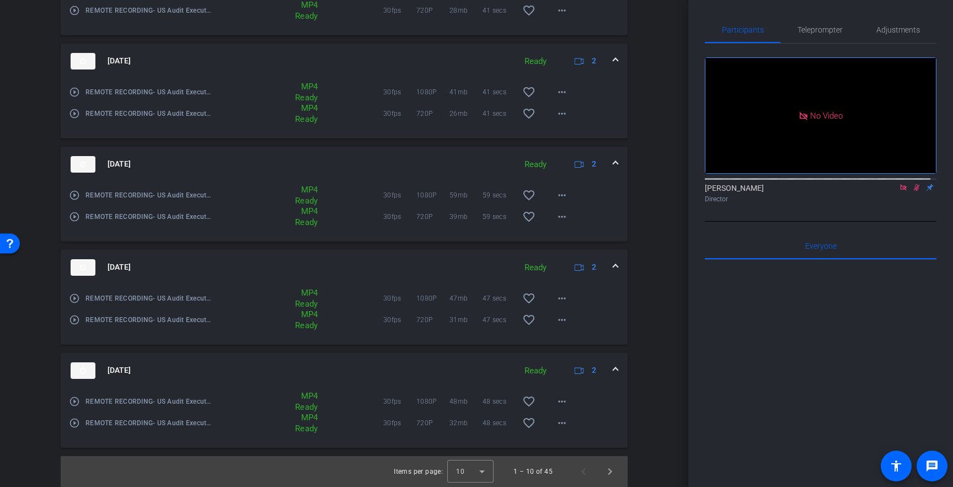
click at [613, 369] on span at bounding box center [615, 370] width 4 height 12
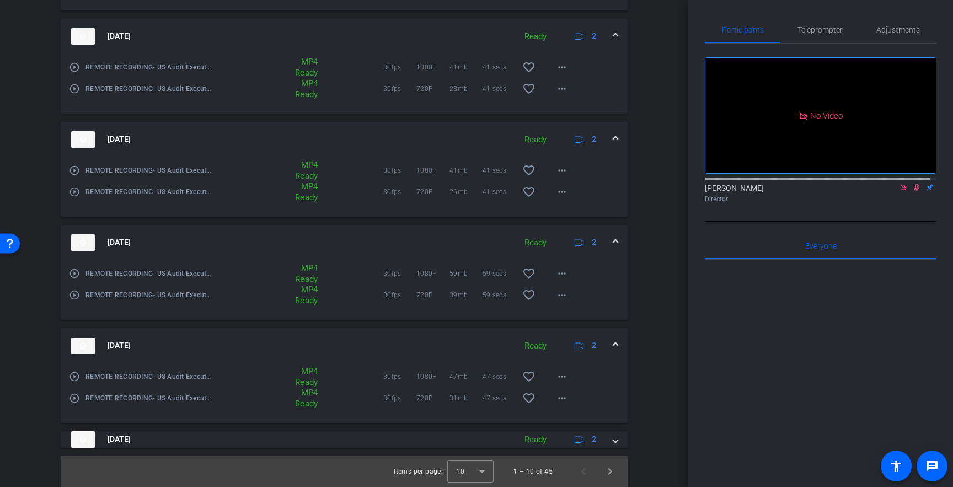
scroll to position [865, 0]
click at [555, 404] on mat-icon "more_horiz" at bounding box center [561, 398] width 13 height 13
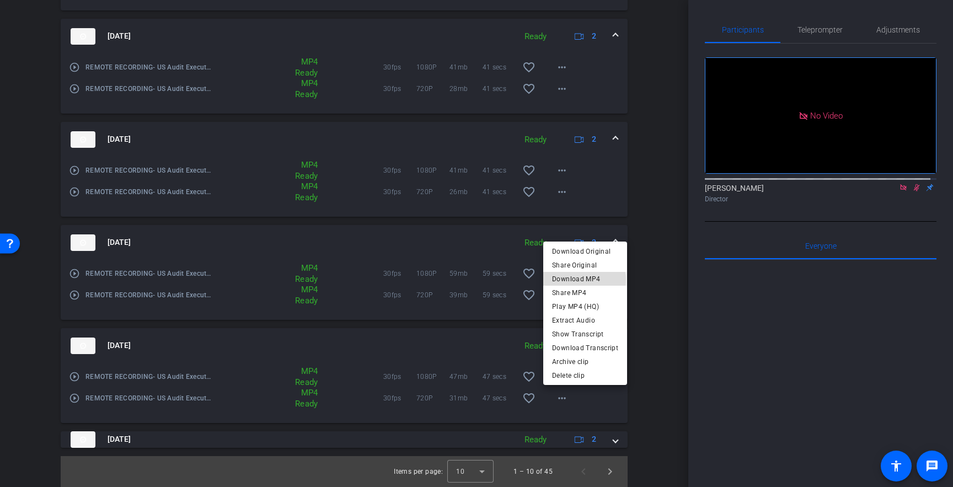
click at [578, 280] on span "Download MP4" at bounding box center [585, 278] width 66 height 13
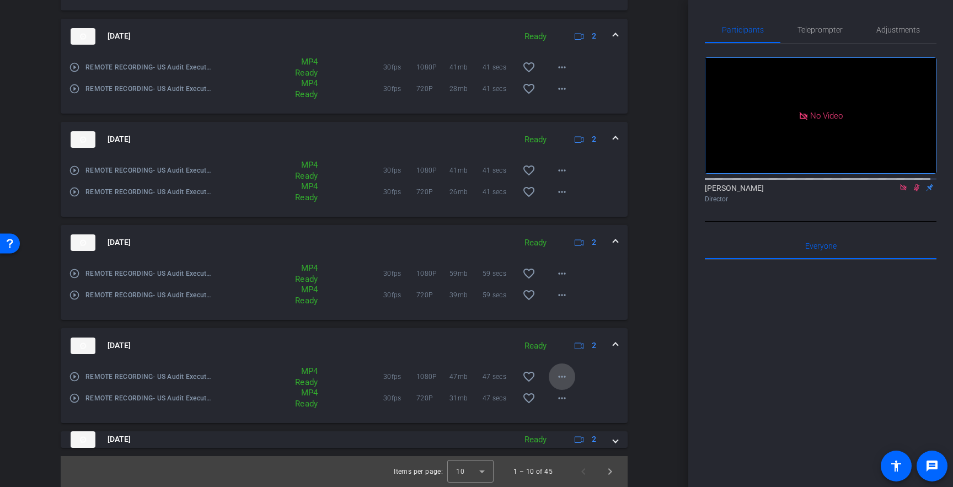
click at [557, 377] on mat-icon "more_horiz" at bounding box center [561, 376] width 13 height 13
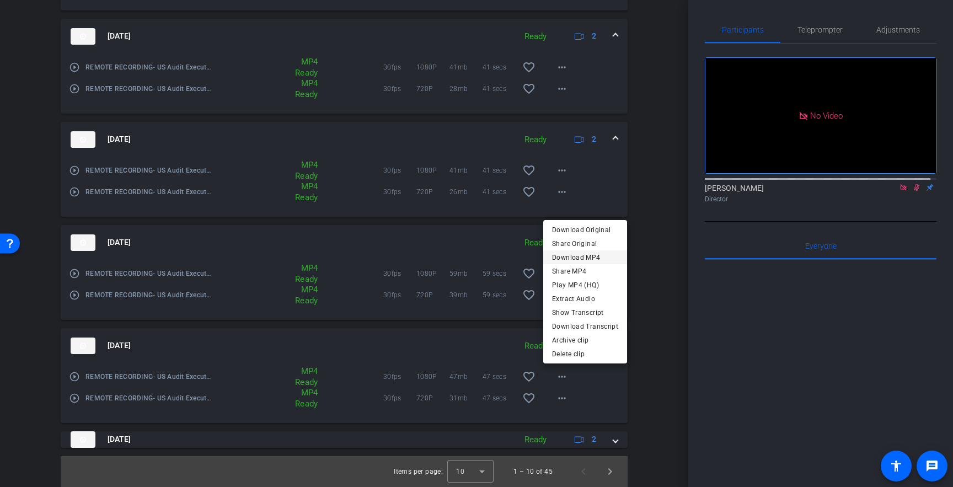
click at [583, 256] on span "Download MP4" at bounding box center [585, 256] width 66 height 13
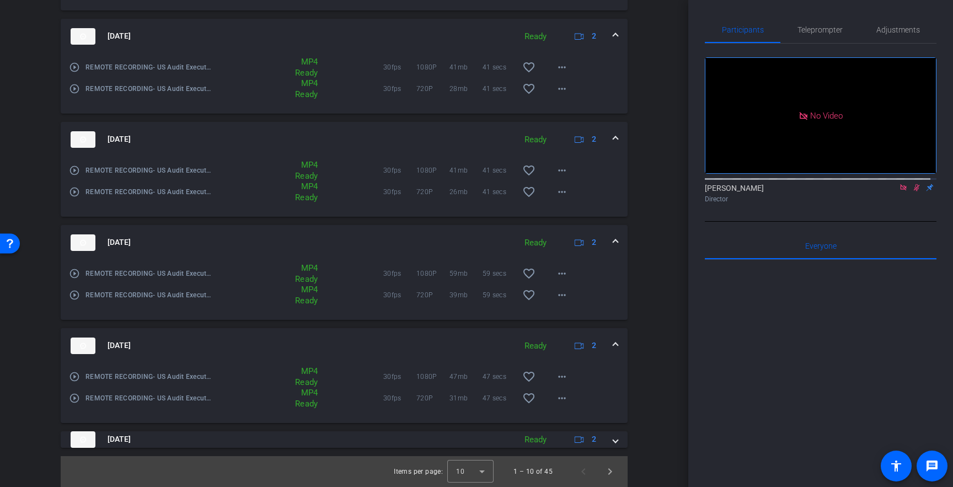
click at [613, 344] on span at bounding box center [615, 346] width 4 height 12
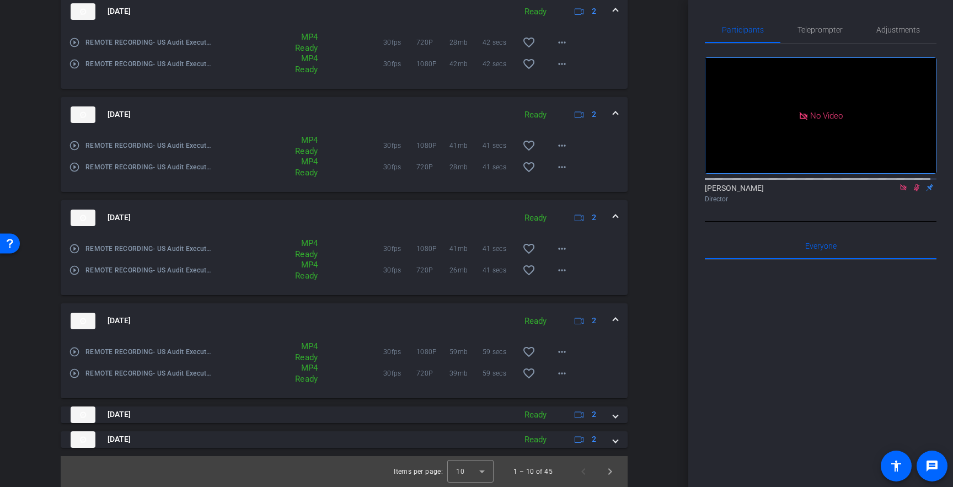
scroll to position [786, 0]
click at [558, 371] on mat-icon "more_horiz" at bounding box center [561, 373] width 13 height 13
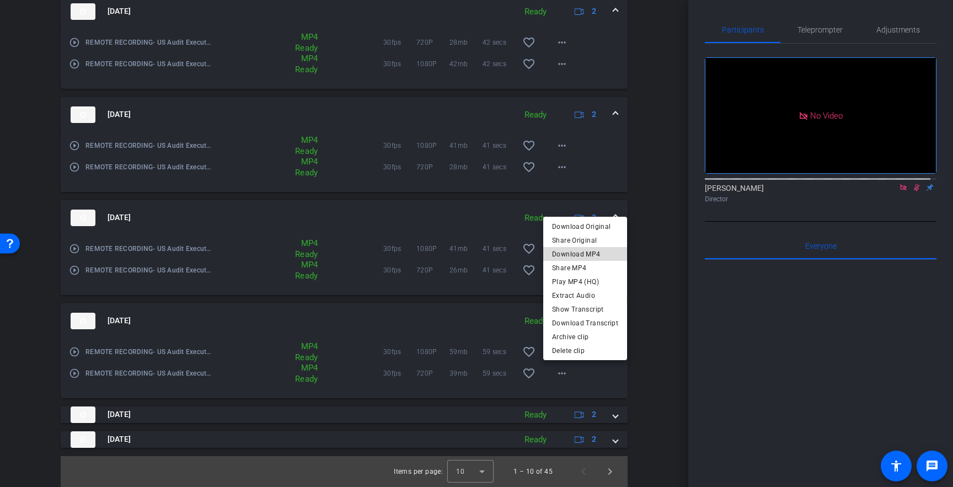
click at [587, 256] on span "Download MP4" at bounding box center [585, 253] width 66 height 13
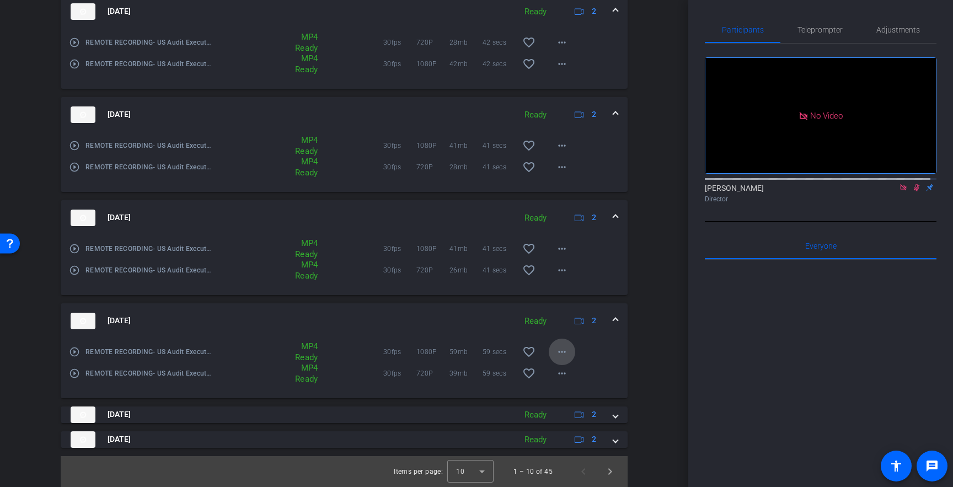
click at [557, 352] on mat-icon "more_horiz" at bounding box center [561, 351] width 13 height 13
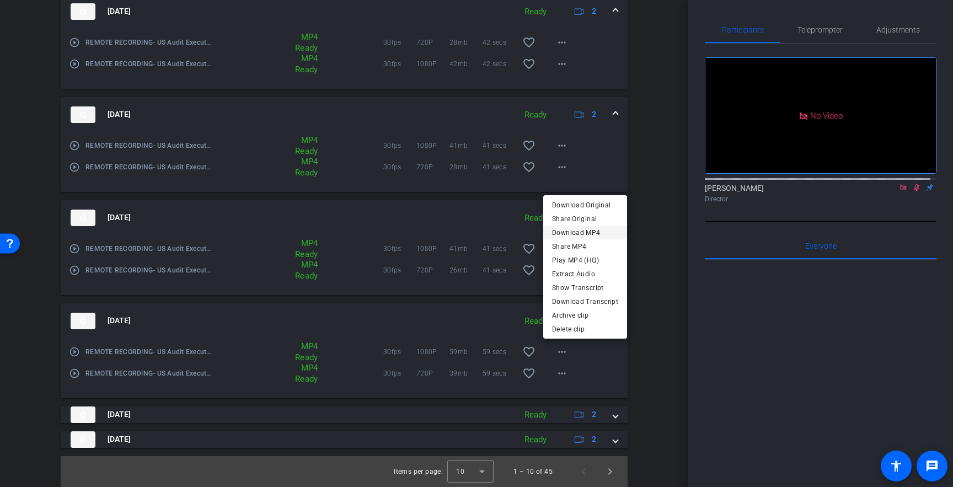
click at [590, 233] on span "Download MP4" at bounding box center [585, 232] width 66 height 13
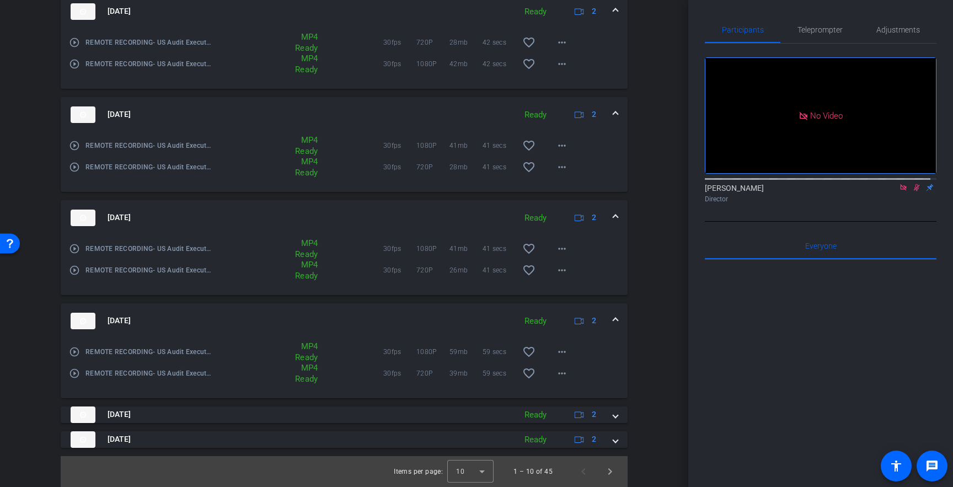
click at [613, 319] on span at bounding box center [615, 321] width 4 height 12
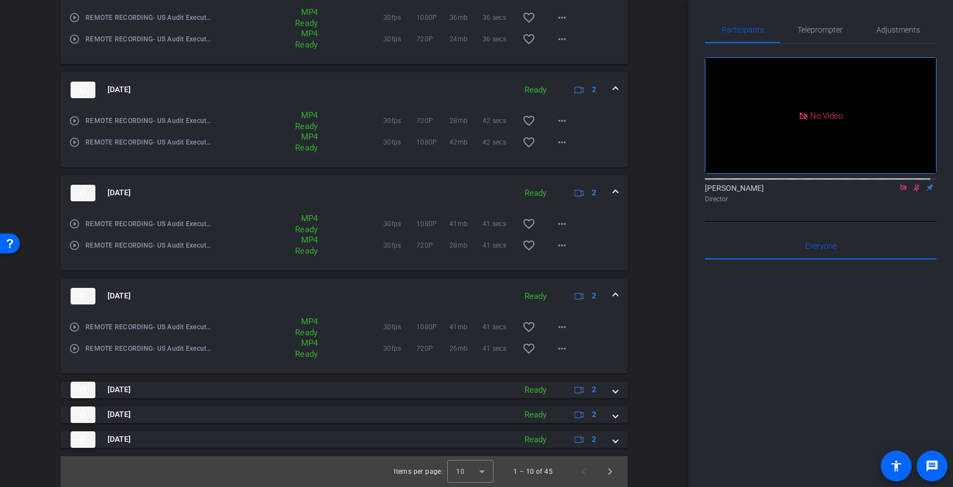
scroll to position [708, 0]
click at [557, 349] on mat-icon "more_horiz" at bounding box center [561, 348] width 13 height 13
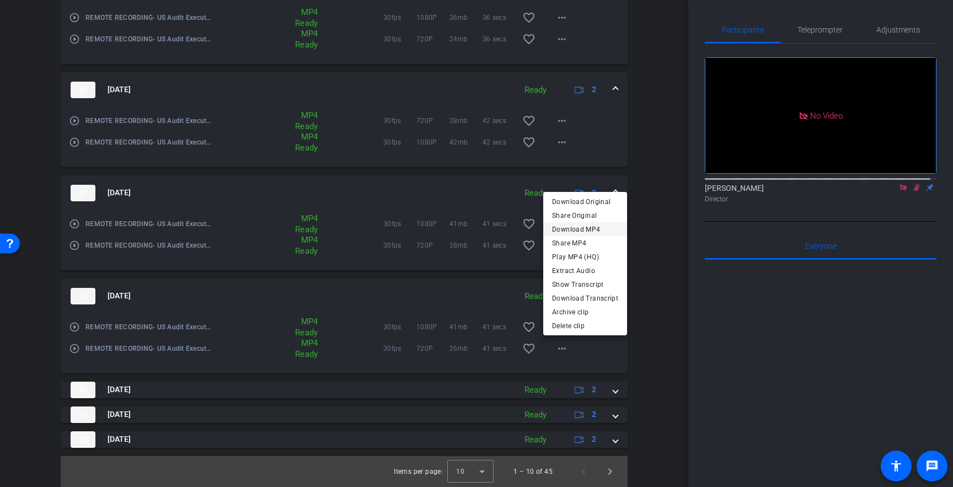
click at [588, 226] on span "Download MP4" at bounding box center [585, 228] width 66 height 13
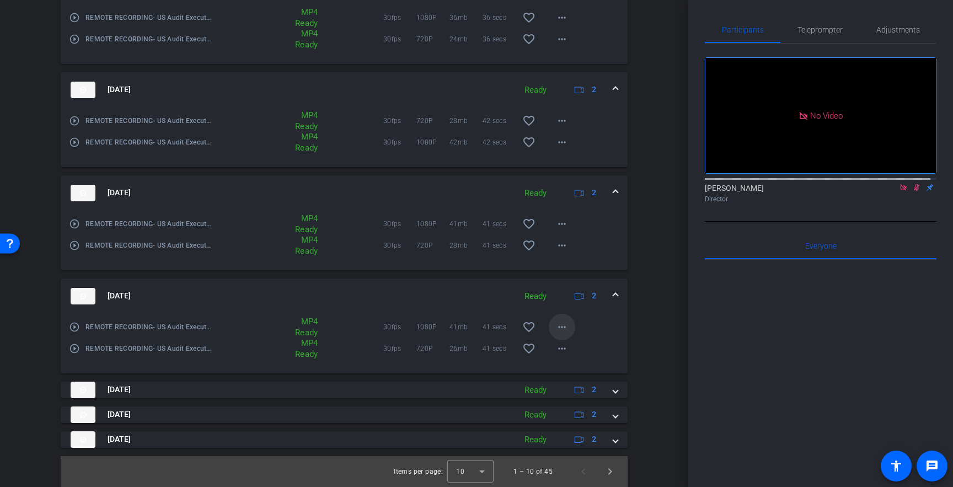
click at [555, 326] on mat-icon "more_horiz" at bounding box center [561, 326] width 13 height 13
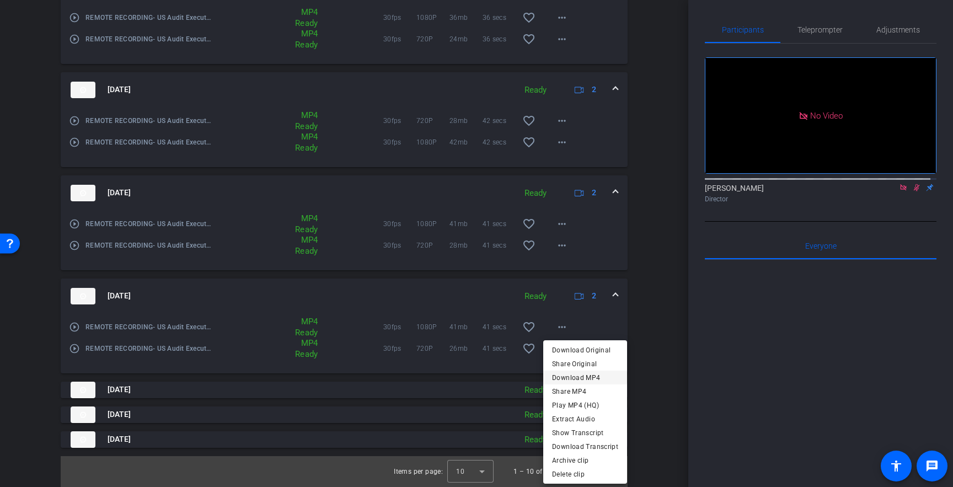
click at [590, 375] on span "Download MP4" at bounding box center [585, 377] width 66 height 13
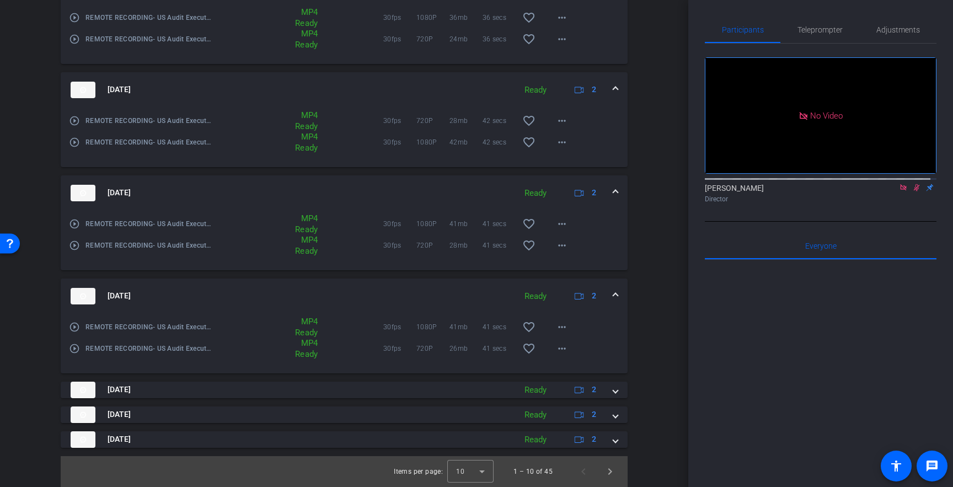
click at [612, 292] on mat-expansion-panel-header "[DATE] Ready 2" at bounding box center [344, 295] width 567 height 35
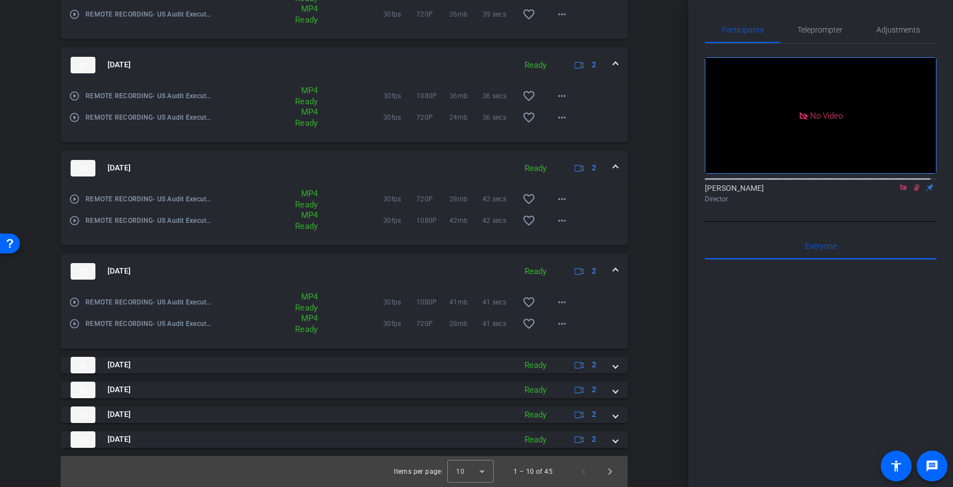
scroll to position [630, 0]
click at [549, 322] on span at bounding box center [562, 323] width 26 height 26
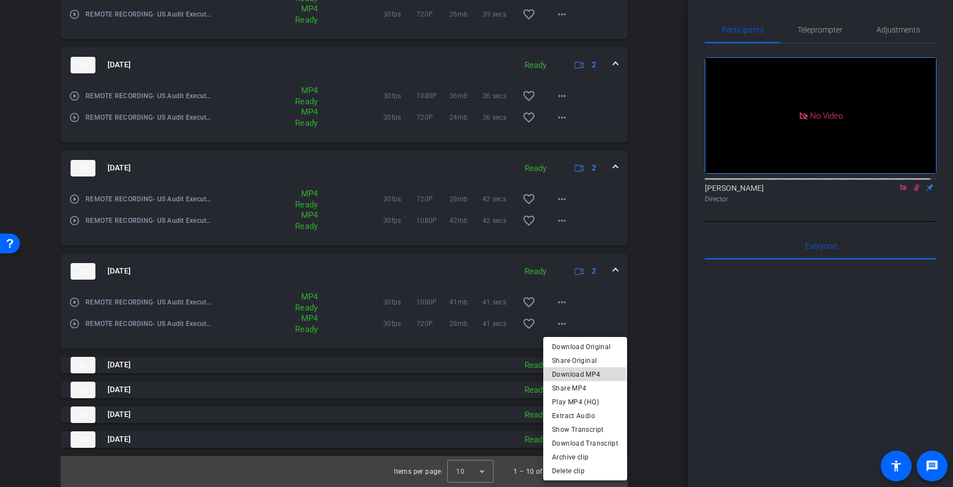
click at [578, 374] on span "Download MP4" at bounding box center [585, 373] width 66 height 13
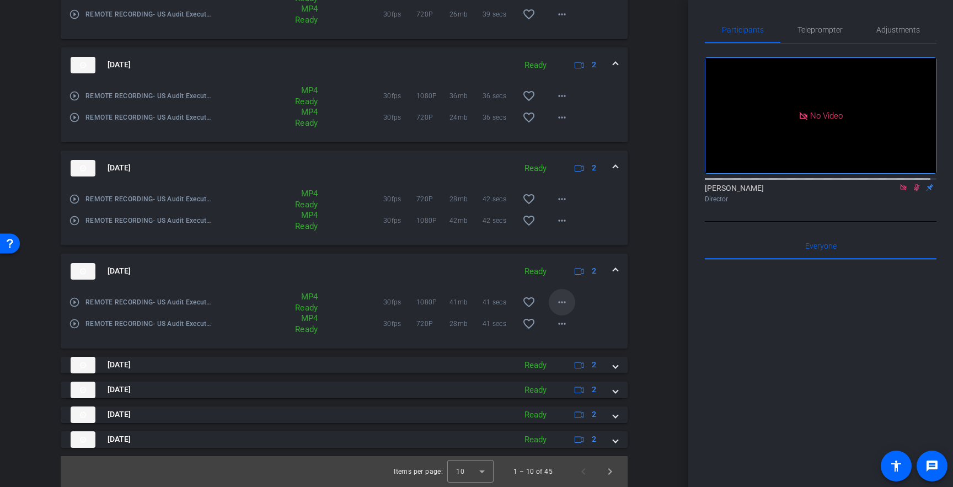
click at [558, 300] on mat-icon "more_horiz" at bounding box center [561, 302] width 13 height 13
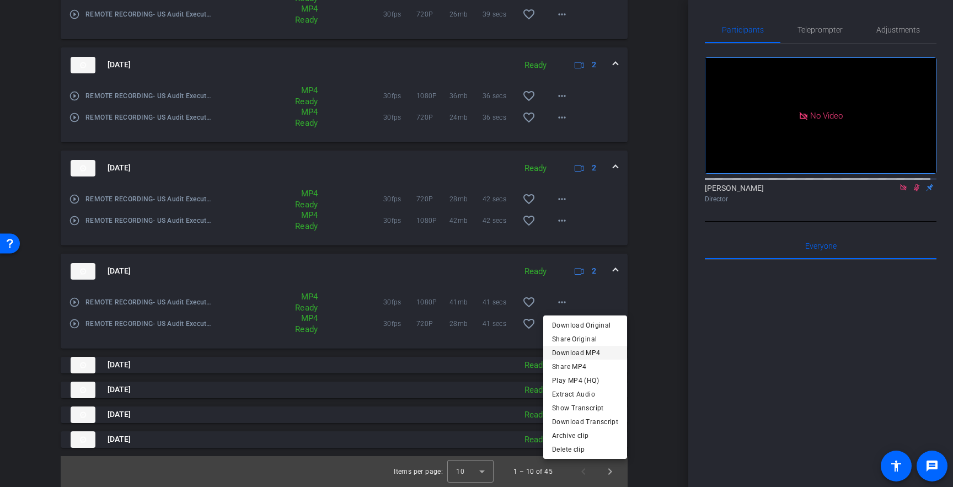
click at [581, 353] on span "Download MP4" at bounding box center [585, 352] width 66 height 13
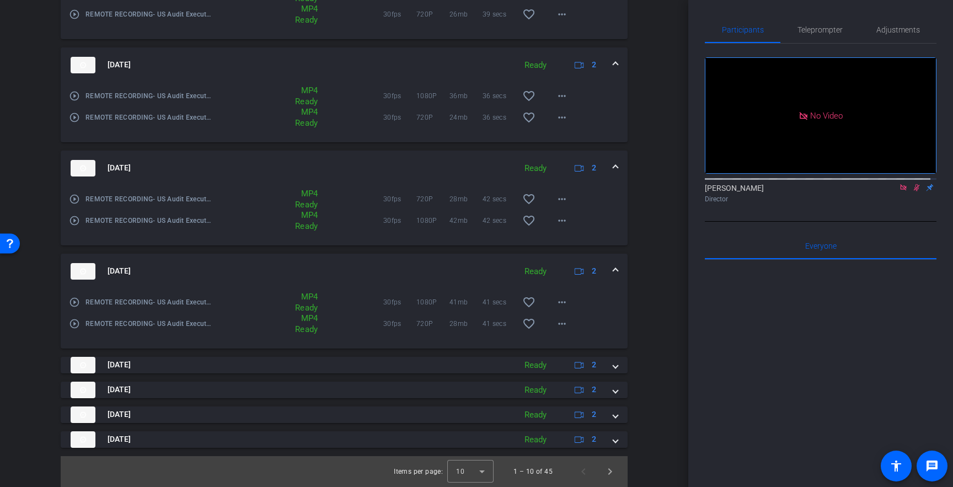
click at [605, 270] on div "[DATE] Ready 2" at bounding box center [342, 271] width 543 height 17
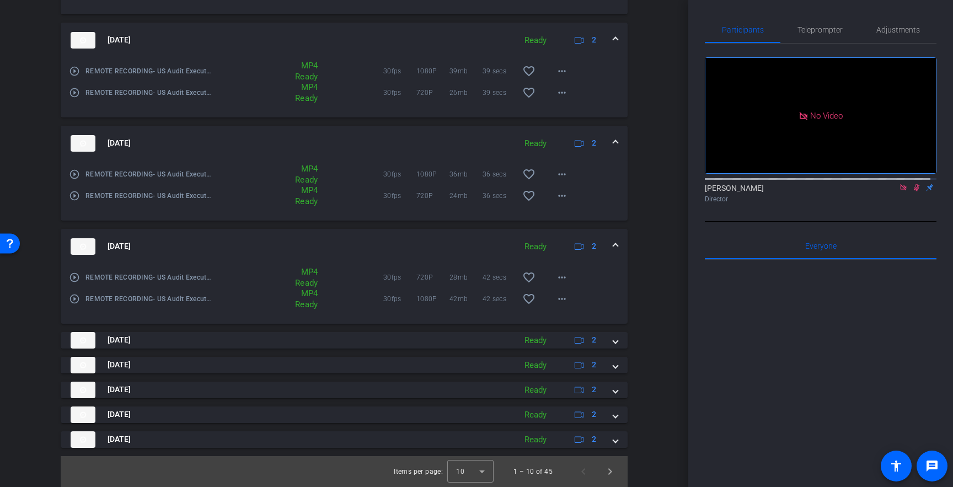
scroll to position [551, 0]
click at [555, 298] on mat-icon "more_horiz" at bounding box center [561, 298] width 13 height 13
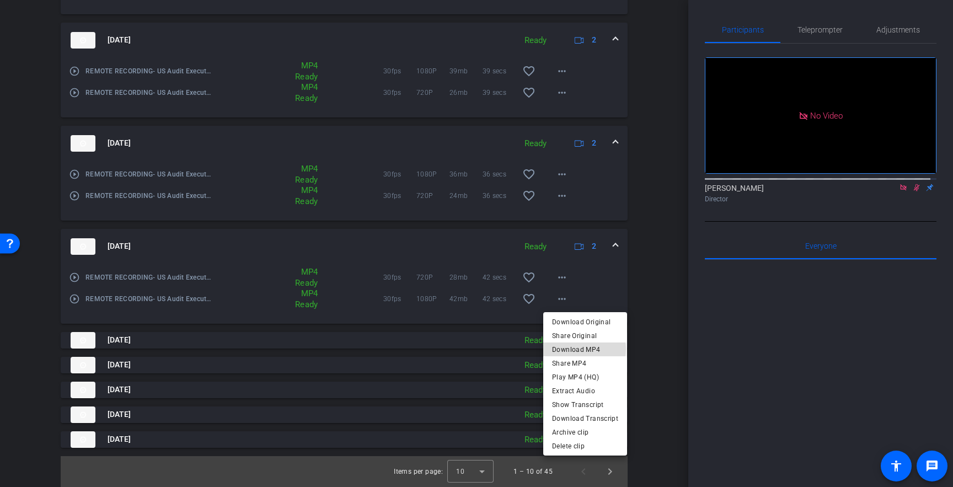
click at [580, 349] on span "Download MP4" at bounding box center [585, 348] width 66 height 13
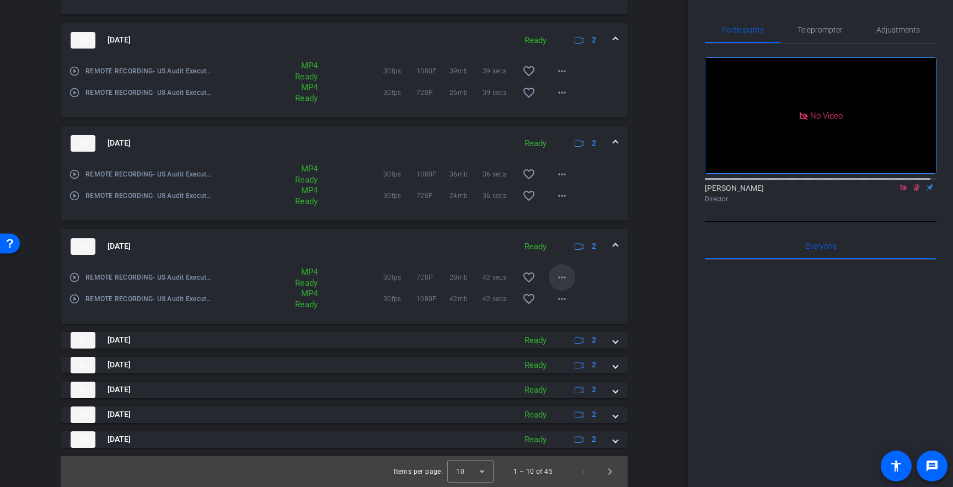
click at [555, 277] on mat-icon "more_horiz" at bounding box center [561, 277] width 13 height 13
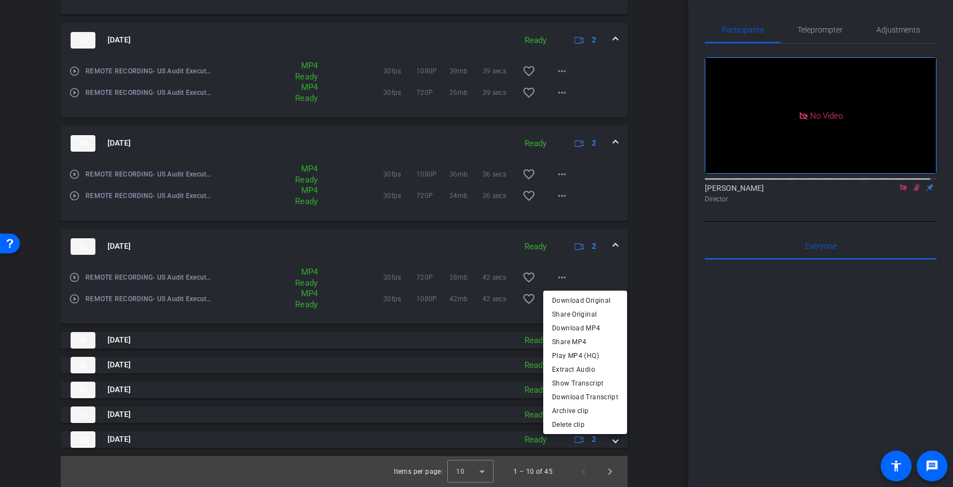
click at [585, 329] on span "Download MP4" at bounding box center [585, 327] width 66 height 13
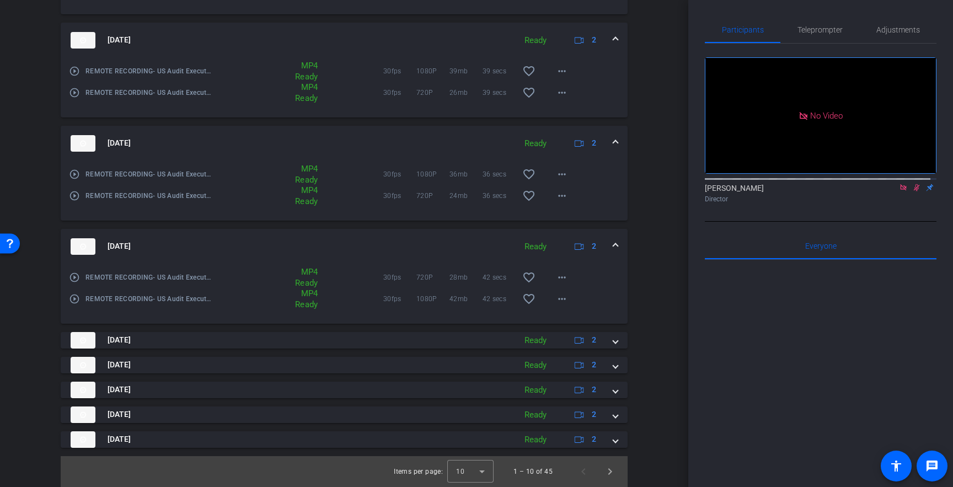
click at [613, 243] on span at bounding box center [615, 246] width 4 height 12
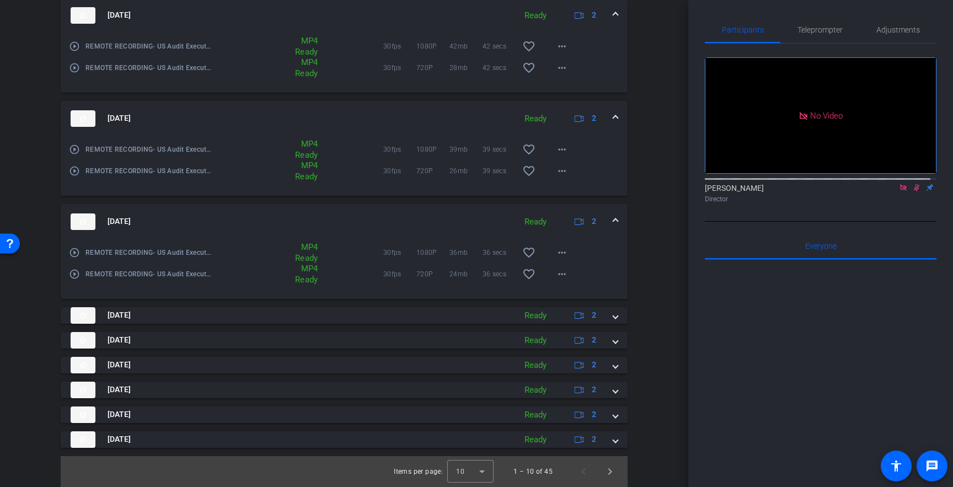
scroll to position [473, 0]
click at [557, 274] on mat-icon "more_horiz" at bounding box center [561, 273] width 13 height 13
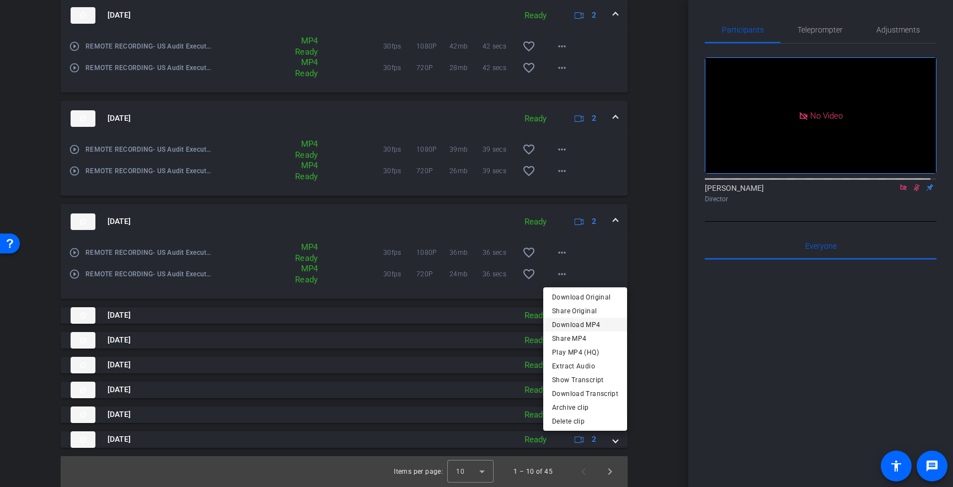
click at [577, 325] on span "Download MP4" at bounding box center [585, 324] width 66 height 13
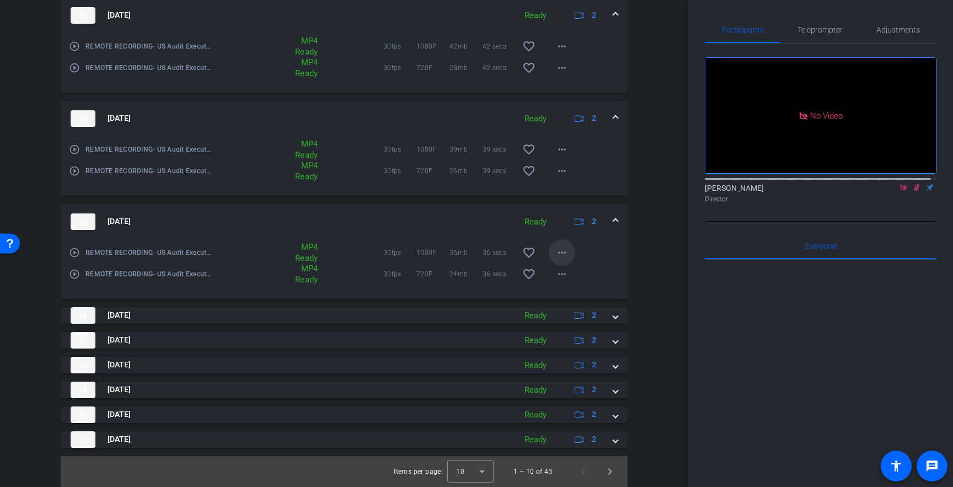
click at [559, 253] on mat-icon "more_horiz" at bounding box center [561, 252] width 13 height 13
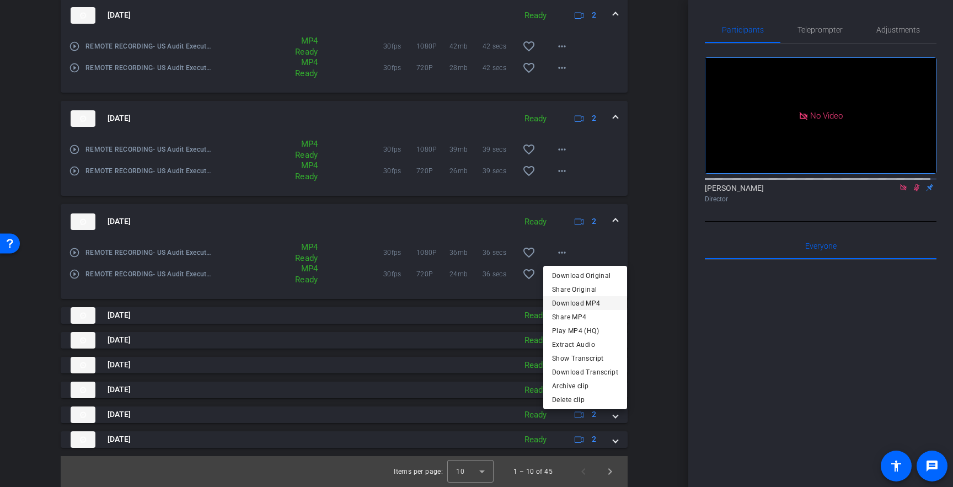
click at [587, 302] on span "Download MP4" at bounding box center [585, 302] width 66 height 13
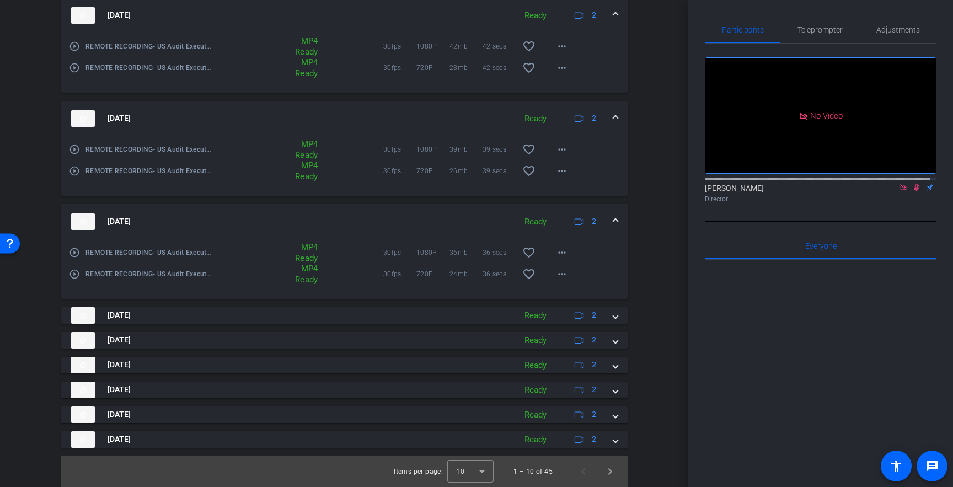
click at [613, 221] on span at bounding box center [615, 222] width 4 height 12
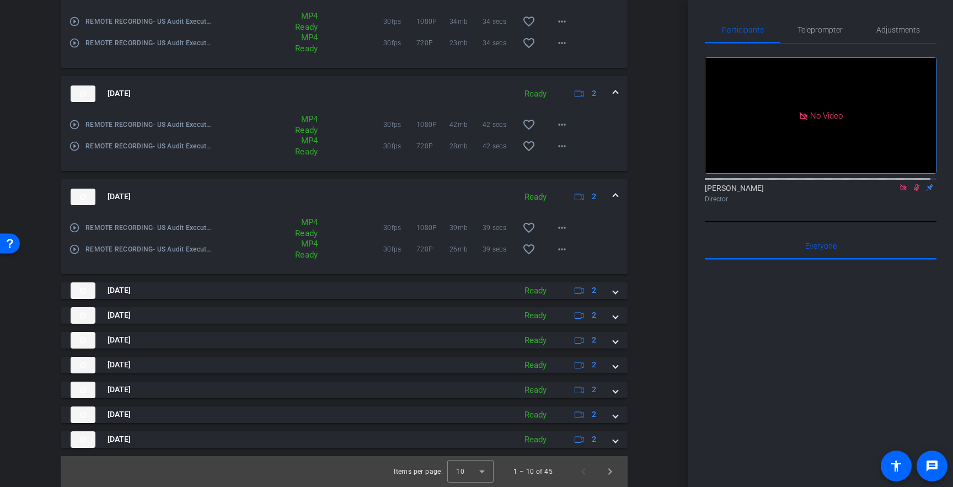
scroll to position [395, 0]
click at [558, 249] on mat-icon "more_horiz" at bounding box center [561, 249] width 13 height 13
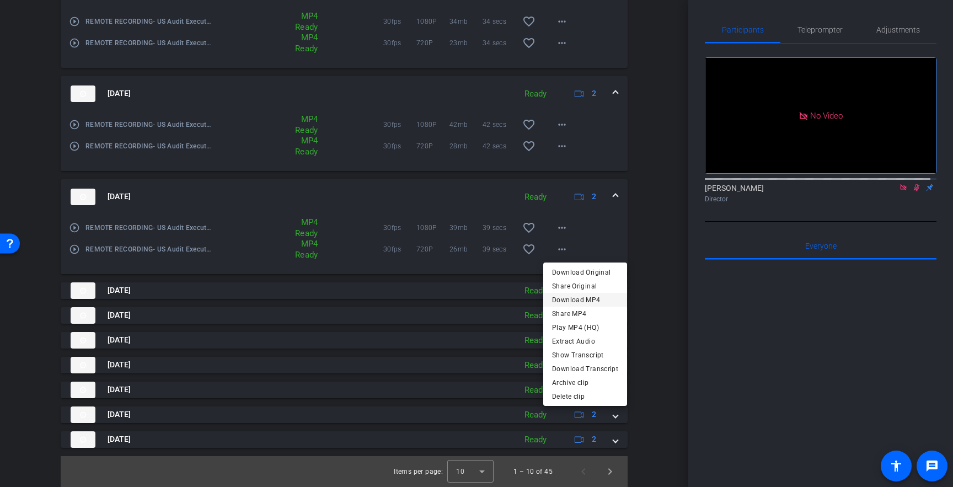
click at [586, 299] on span "Download MP4" at bounding box center [585, 299] width 66 height 13
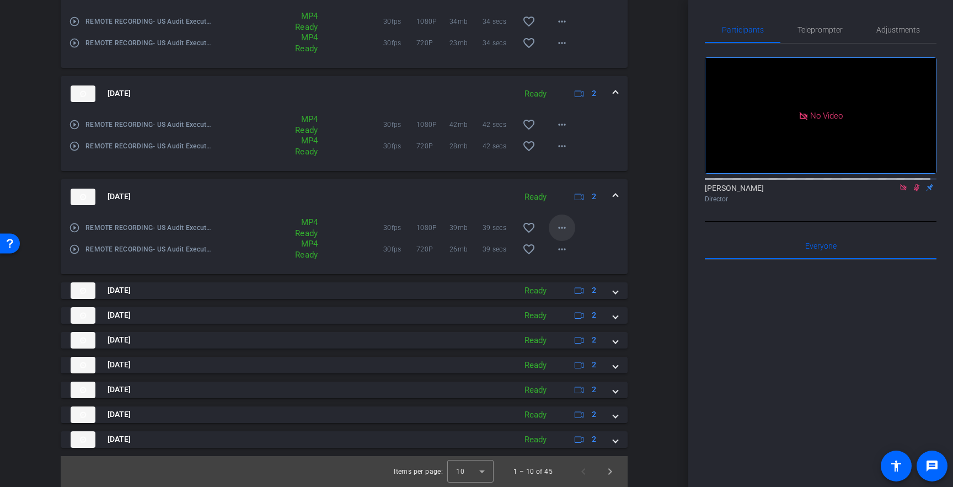
click at [555, 227] on mat-icon "more_horiz" at bounding box center [561, 227] width 13 height 13
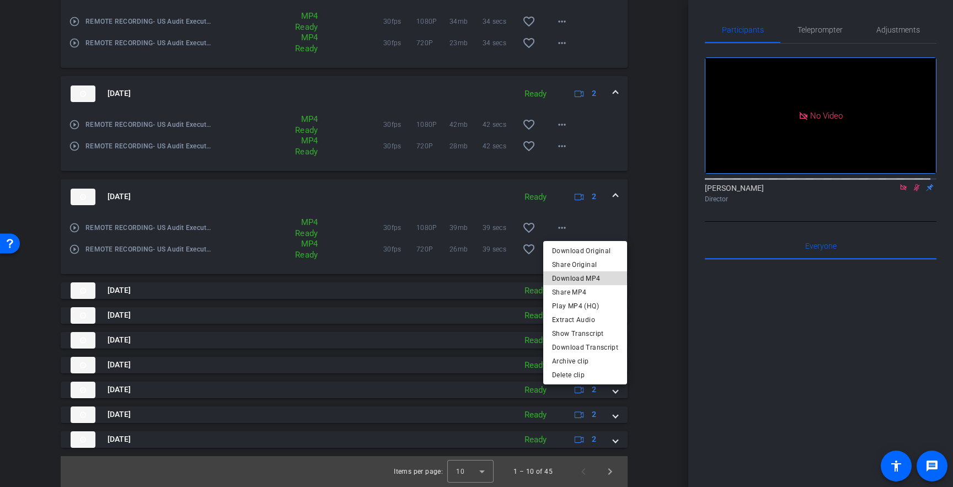
click at [589, 277] on span "Download MP4" at bounding box center [585, 277] width 66 height 13
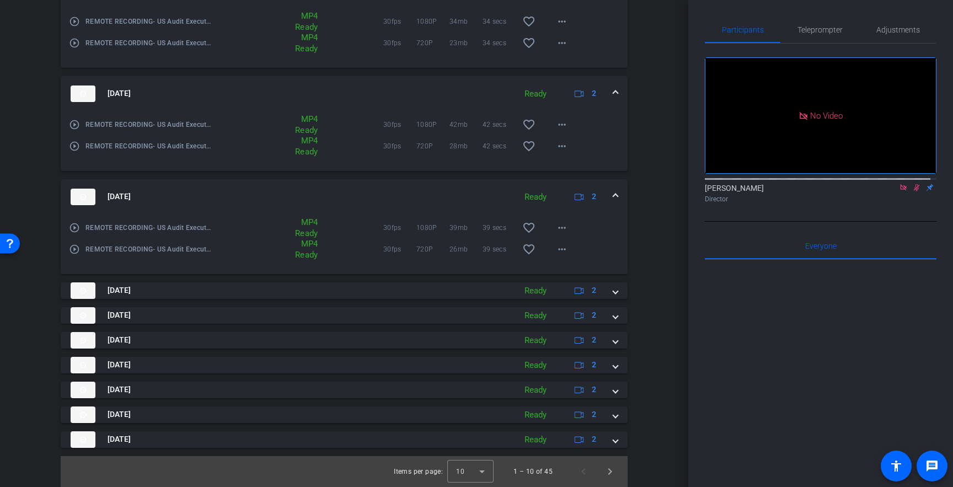
click at [613, 196] on span at bounding box center [615, 197] width 4 height 12
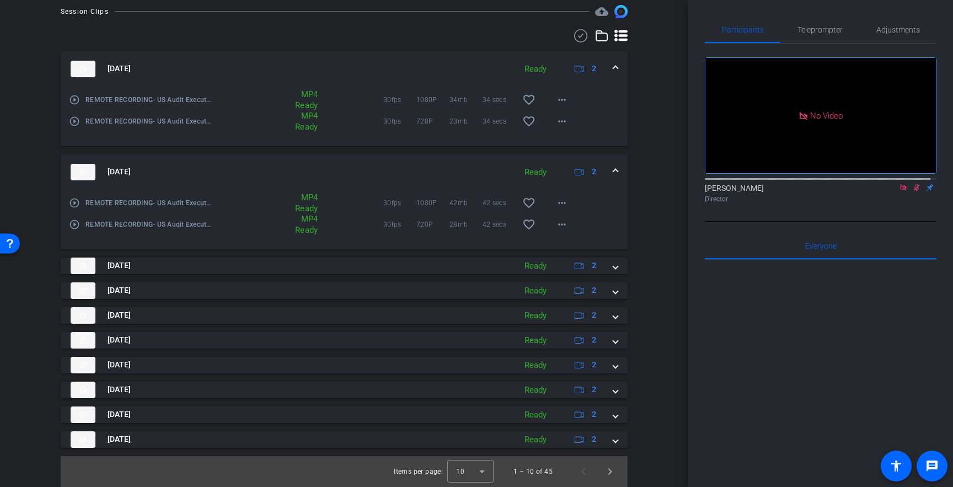
scroll to position [317, 0]
click at [561, 224] on mat-icon "more_horiz" at bounding box center [561, 224] width 13 height 13
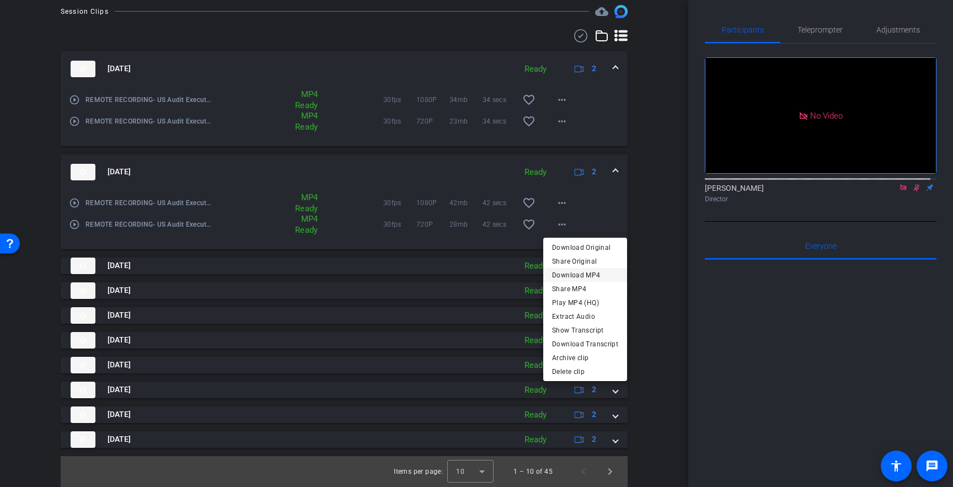
click at [584, 276] on span "Download MP4" at bounding box center [585, 274] width 66 height 13
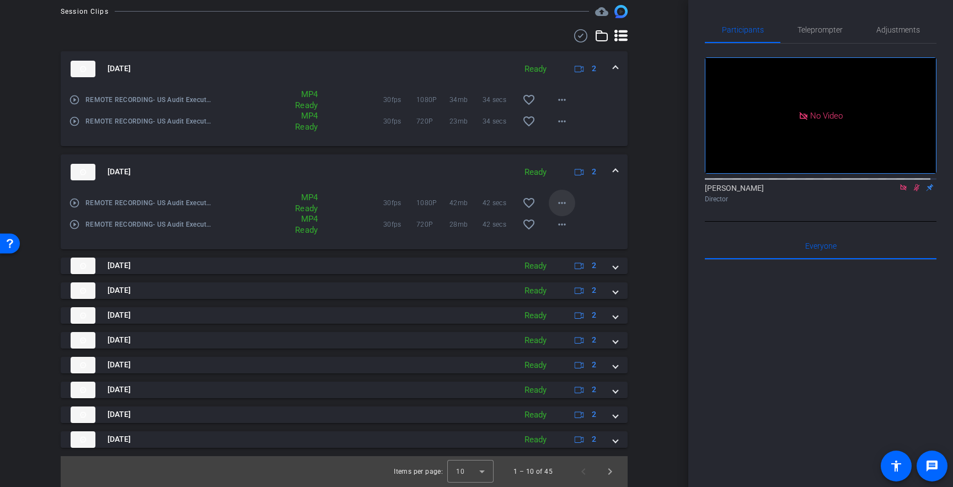
click at [559, 203] on mat-icon "more_horiz" at bounding box center [561, 202] width 13 height 13
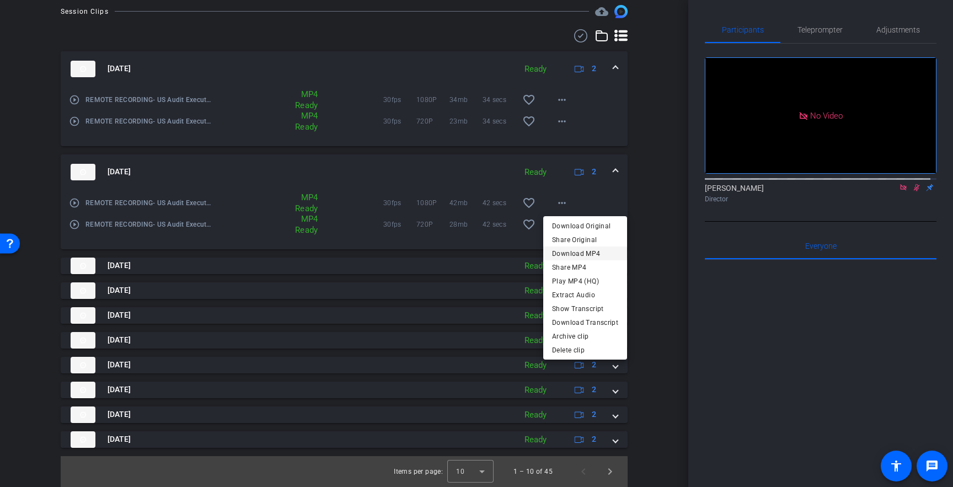
click at [588, 249] on span "Download MP4" at bounding box center [585, 252] width 66 height 13
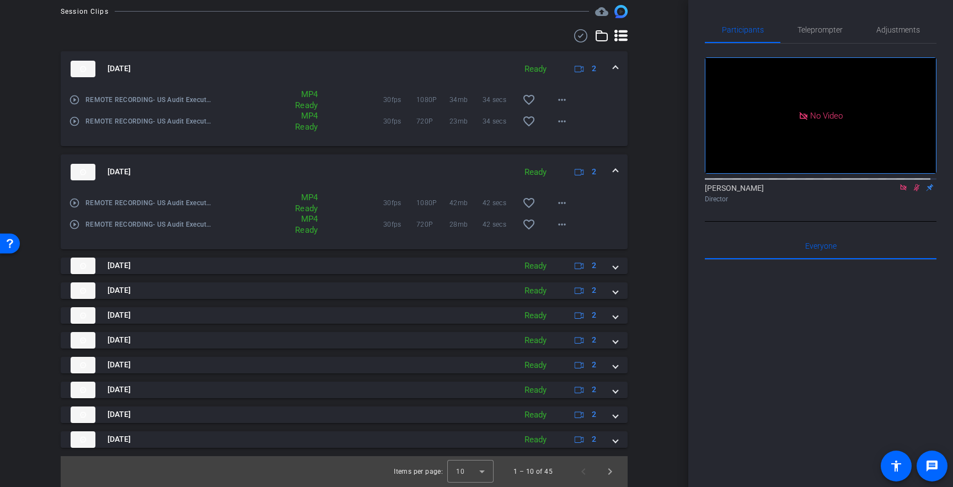
click at [605, 169] on div "[DATE] Ready 2" at bounding box center [342, 172] width 543 height 17
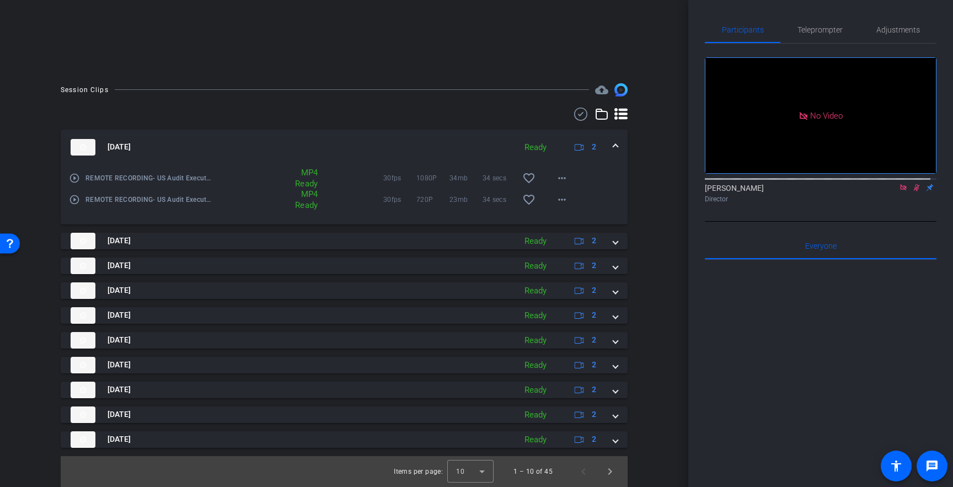
scroll to position [238, 0]
click at [556, 201] on mat-icon "more_horiz" at bounding box center [561, 199] width 13 height 13
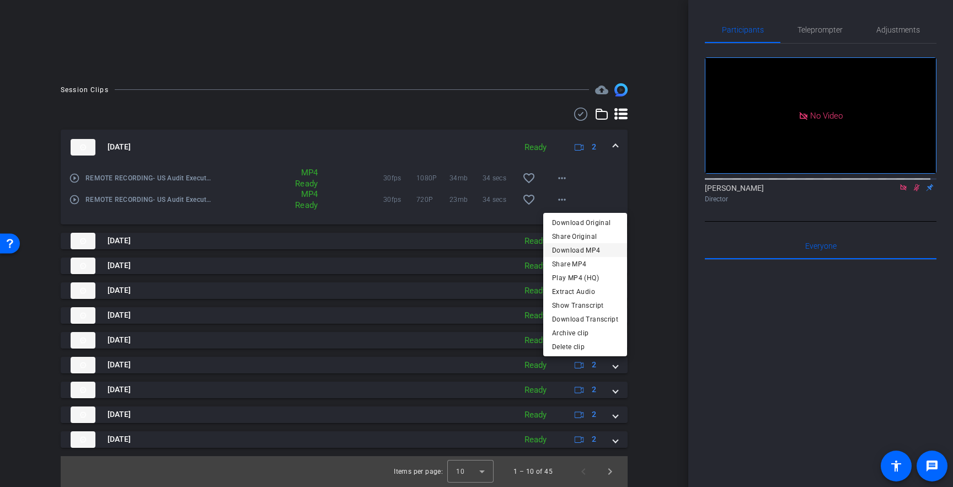
click at [579, 249] on span "Download MP4" at bounding box center [585, 249] width 66 height 13
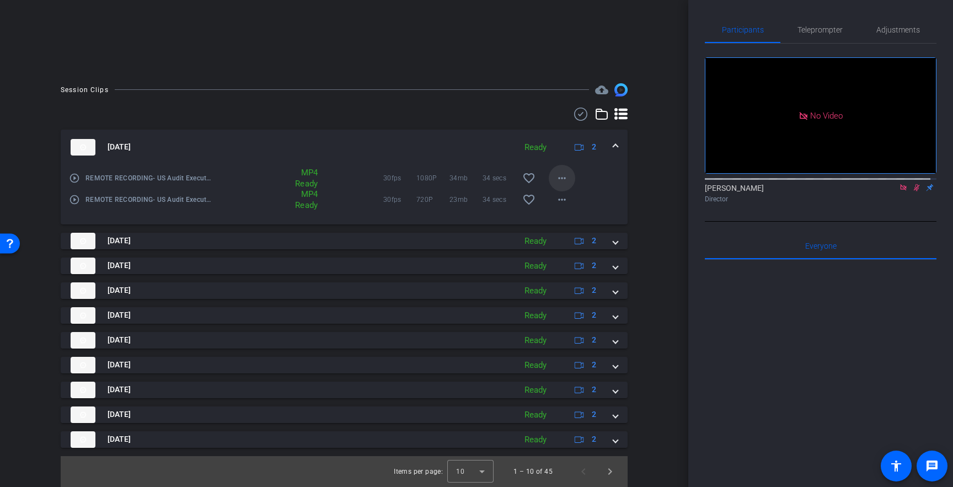
click at [558, 178] on mat-icon "more_horiz" at bounding box center [561, 177] width 13 height 13
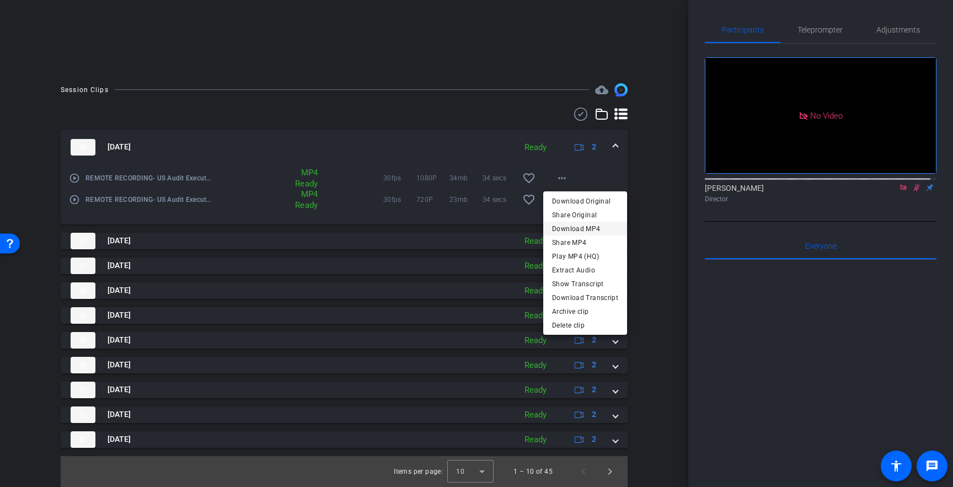
click at [578, 230] on span "Download MP4" at bounding box center [585, 228] width 66 height 13
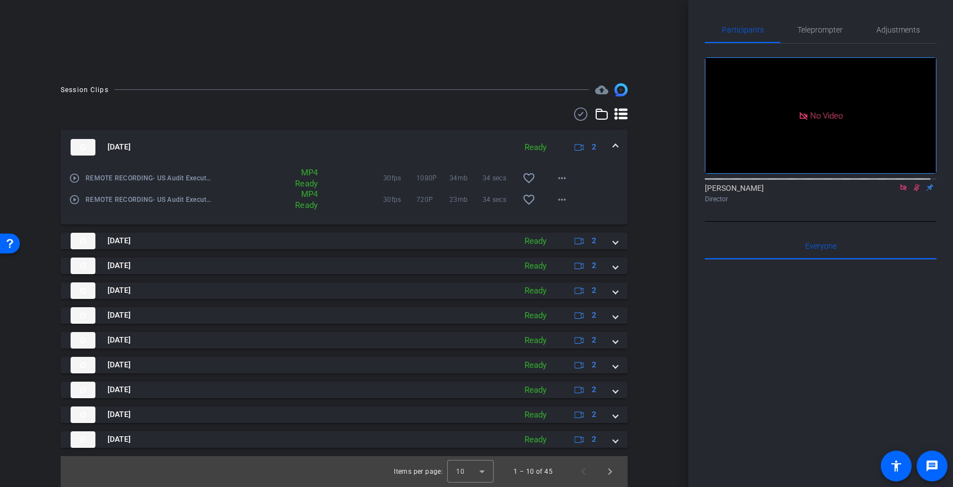
click at [613, 147] on span at bounding box center [615, 147] width 4 height 12
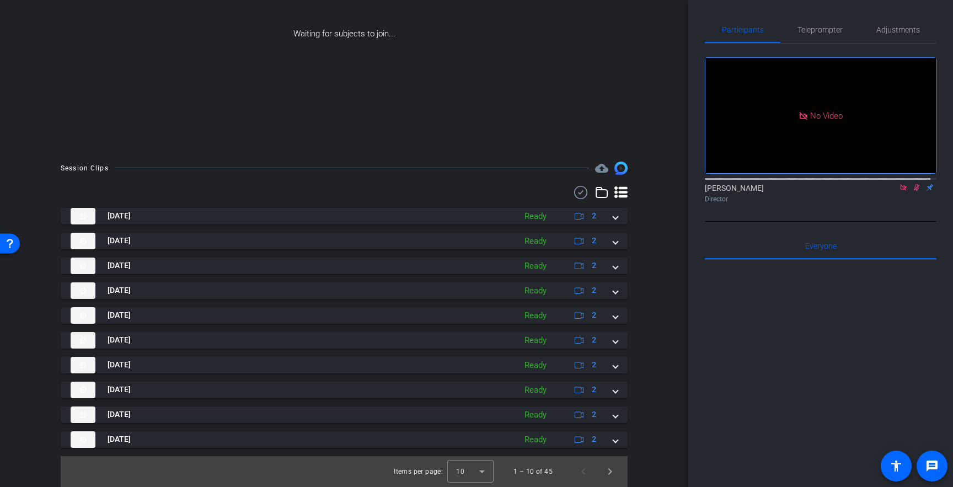
scroll to position [160, 0]
